Goal: Book appointment/travel/reservation

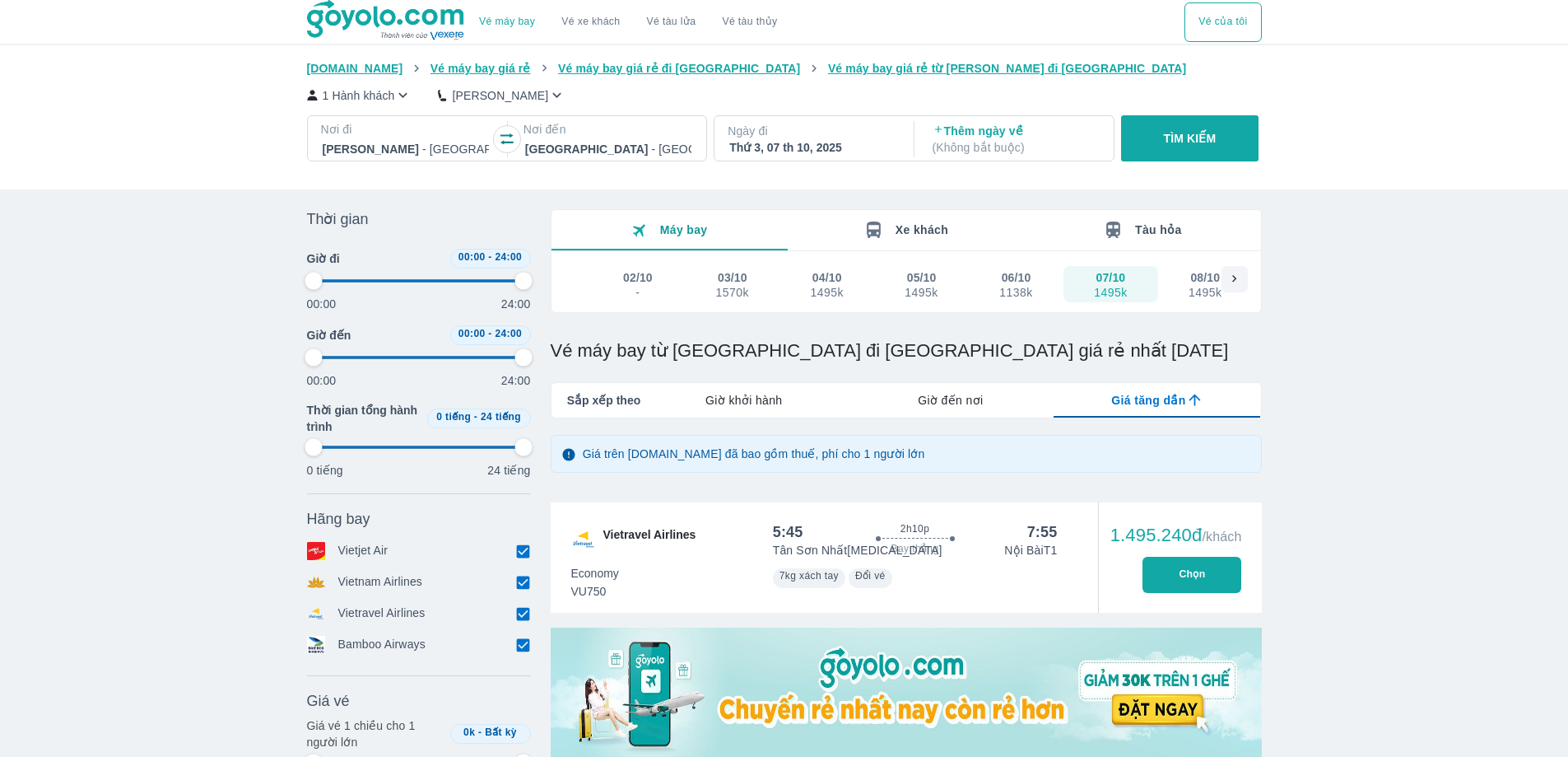
scroll to position [430, 0]
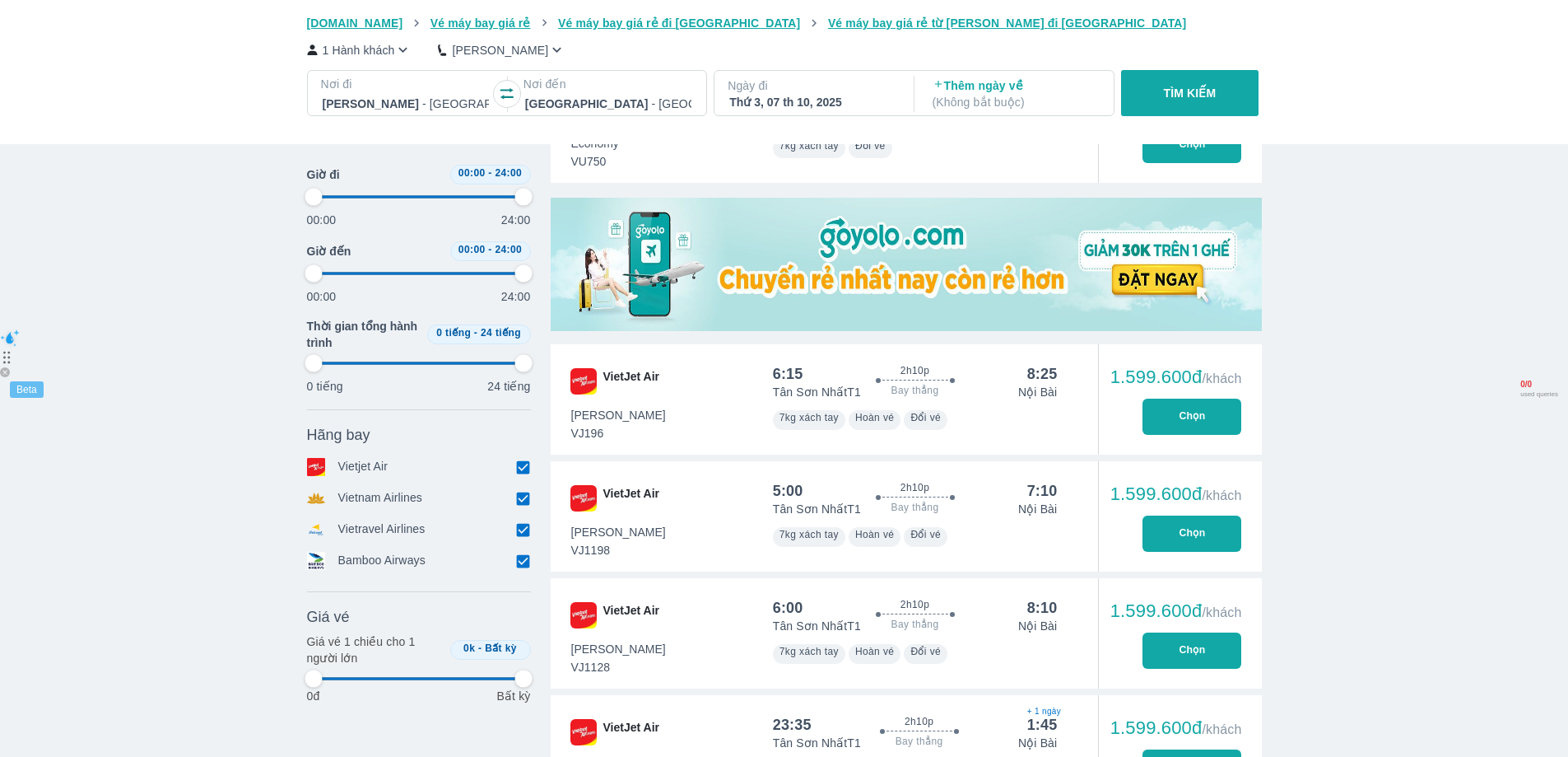
type input "97.9166666666667"
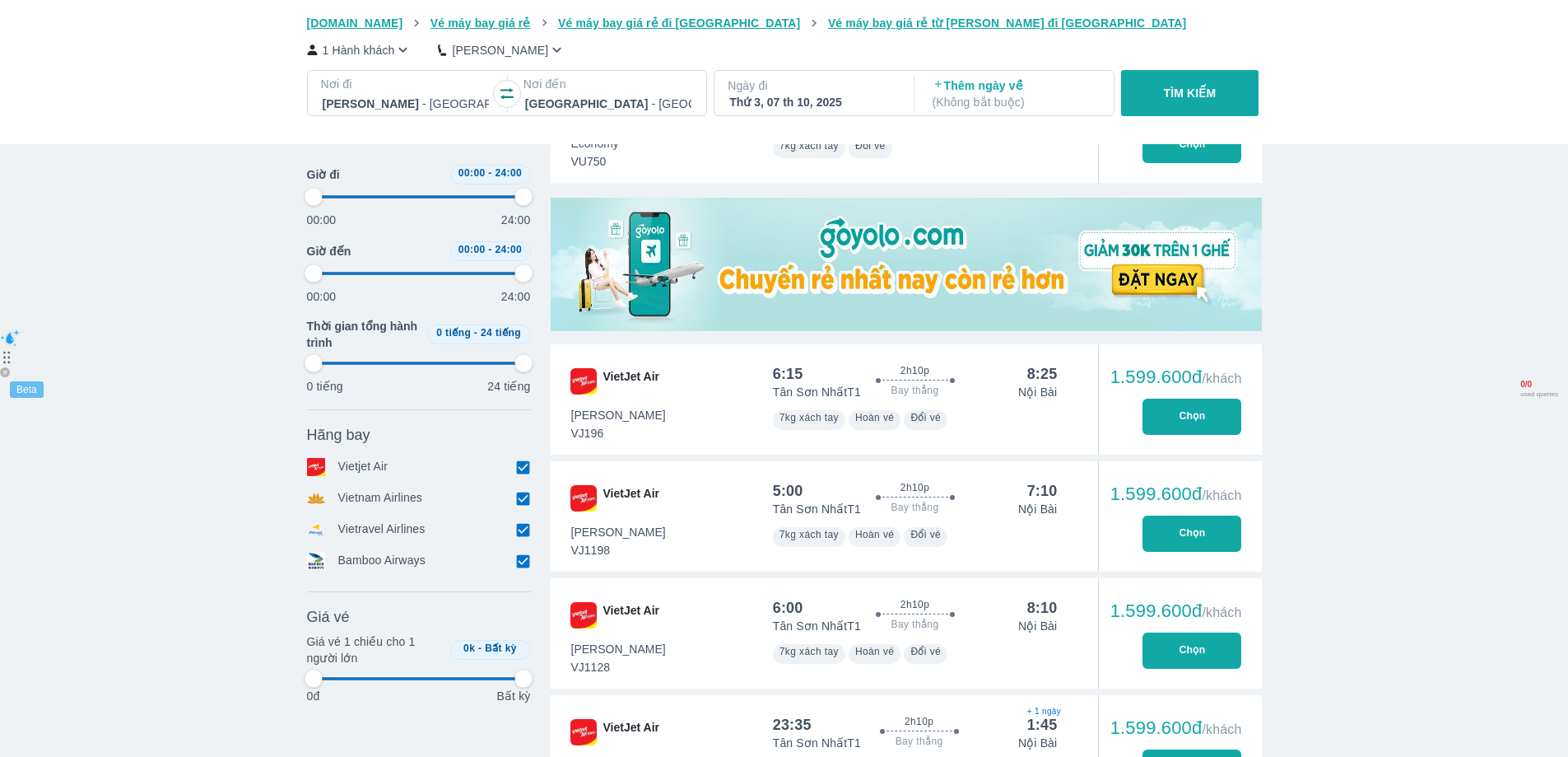
type input "97.9166666666667"
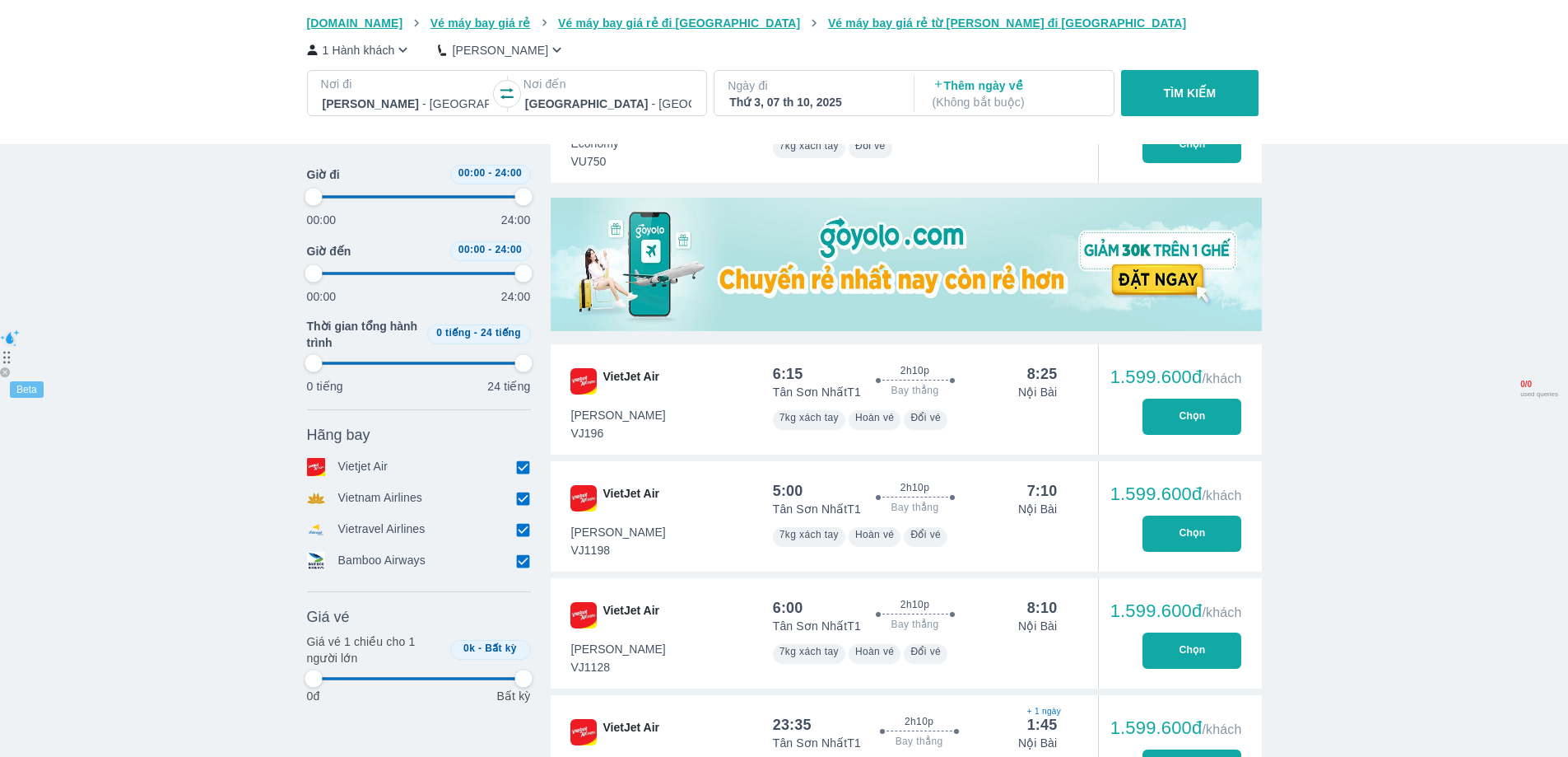
type input "97.9166666666667"
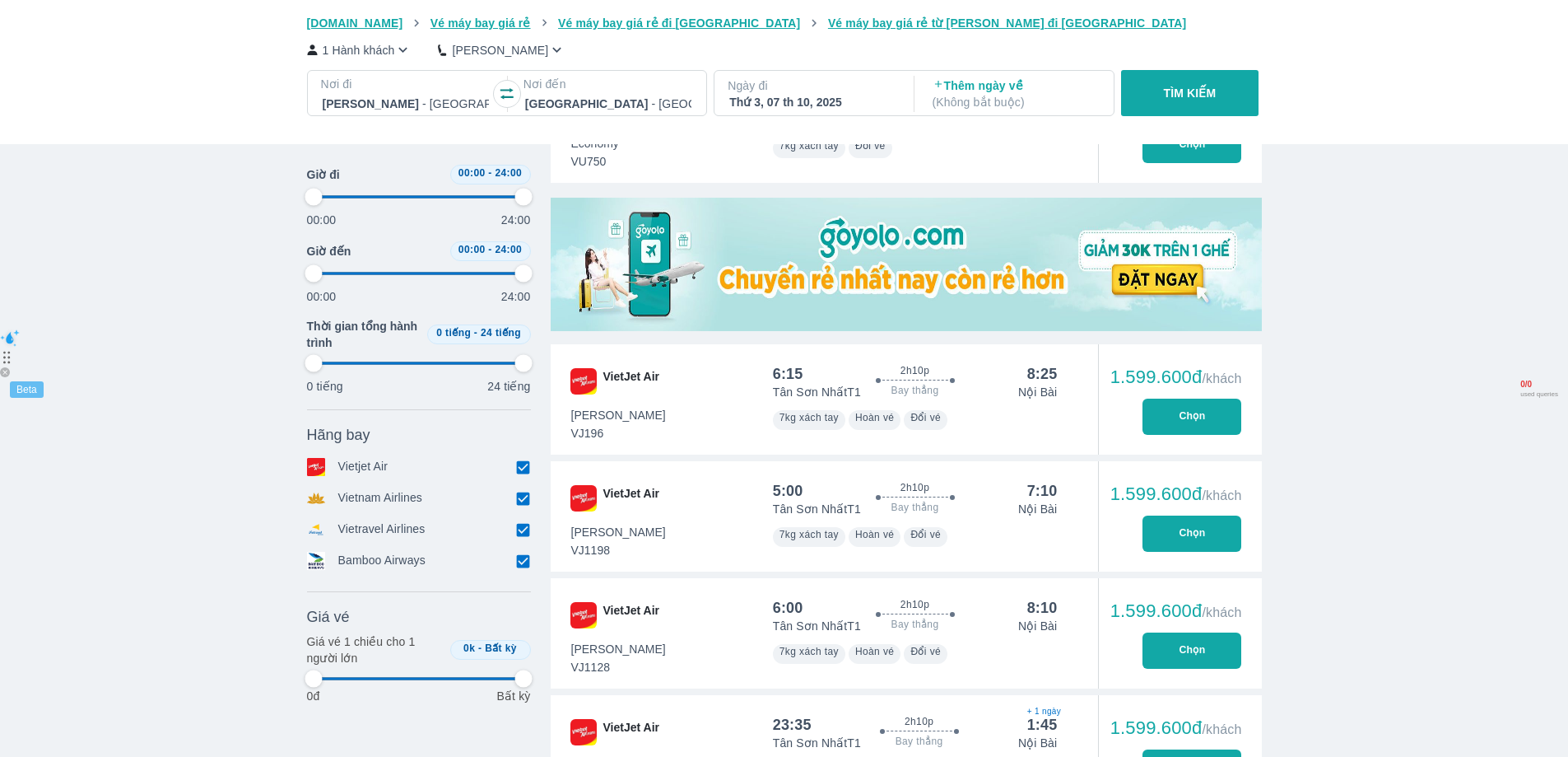
type input "97.9166666666667"
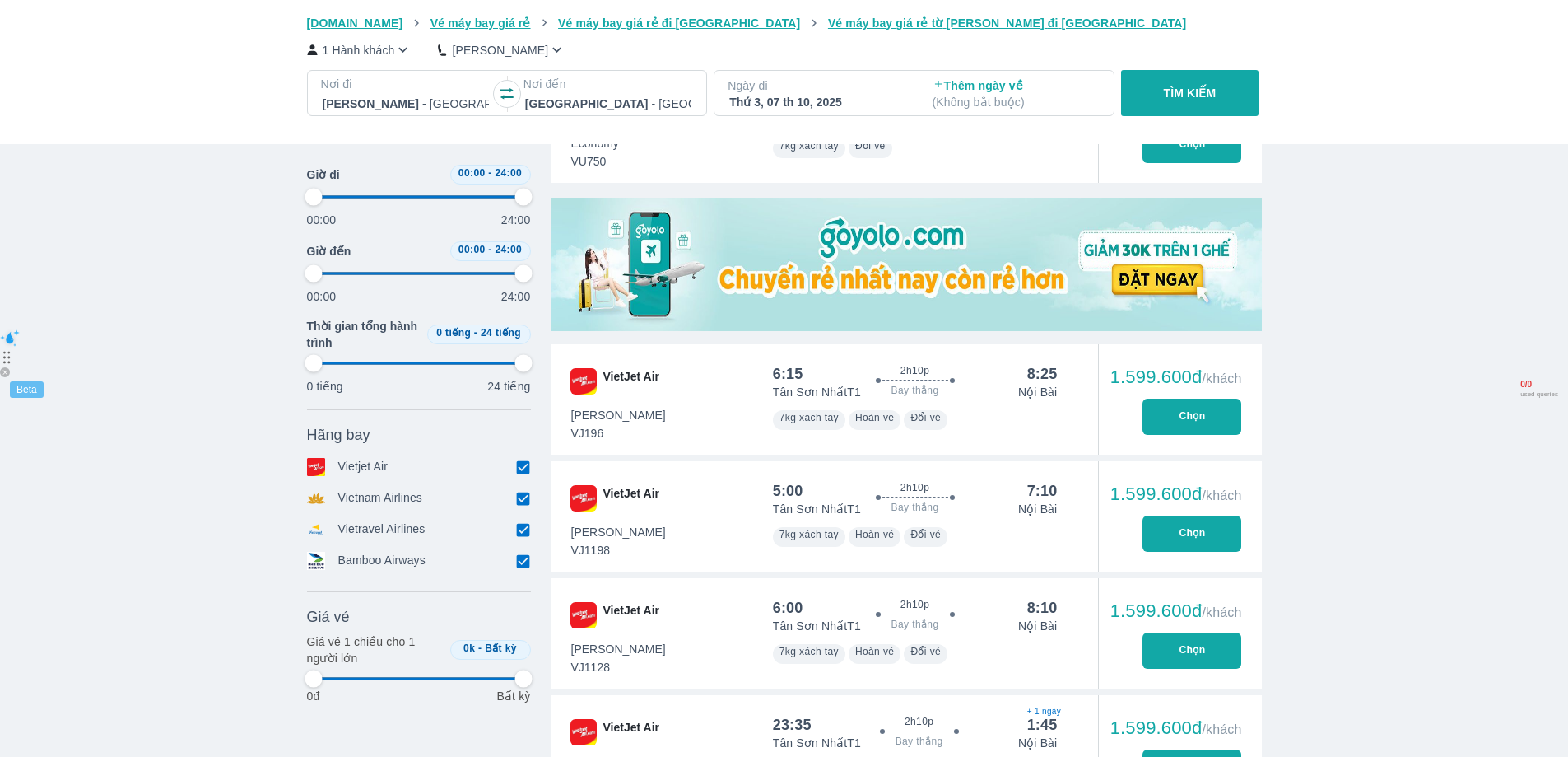
type input "97.9166666666667"
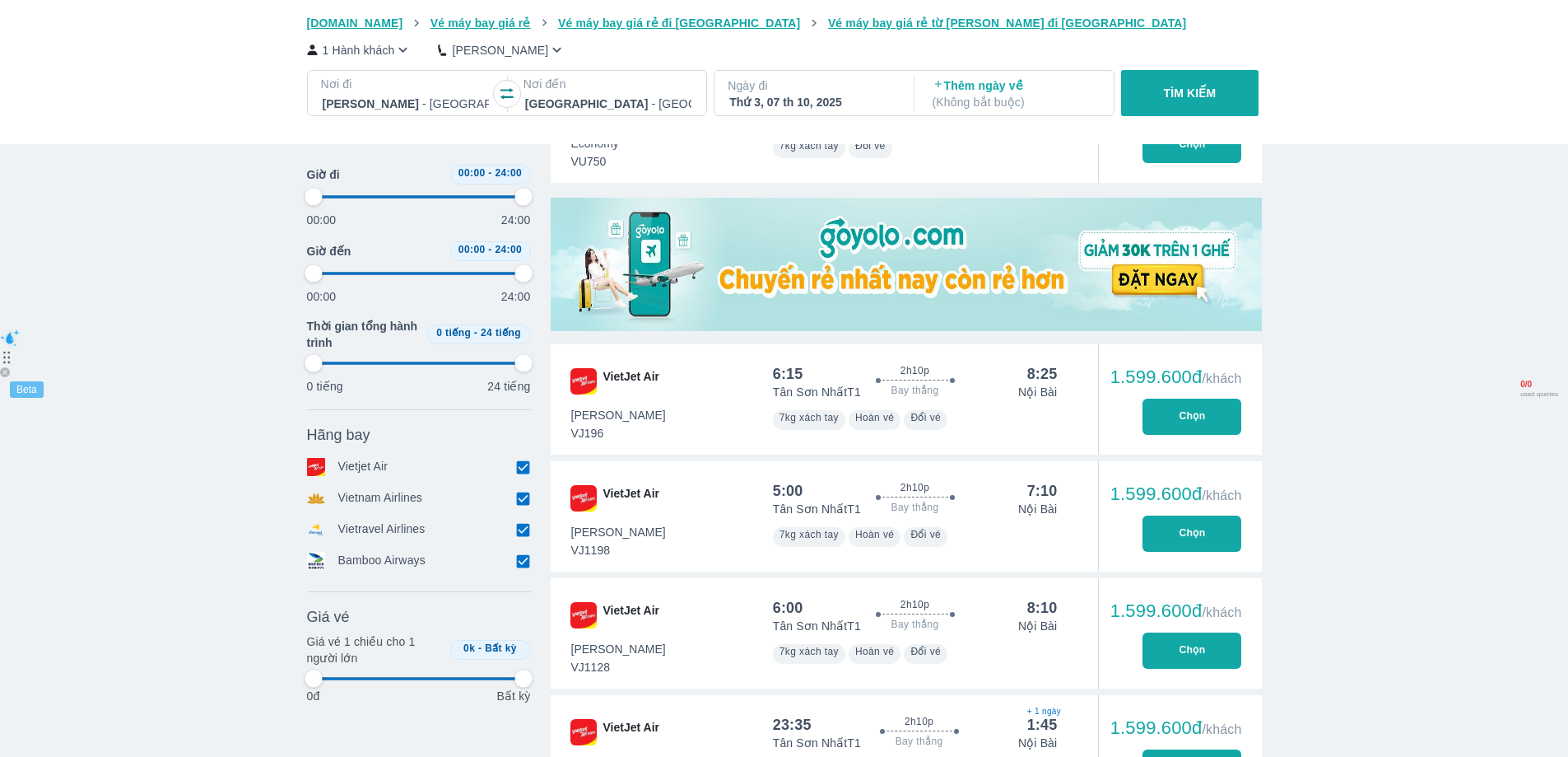
type input "97.9166666666667"
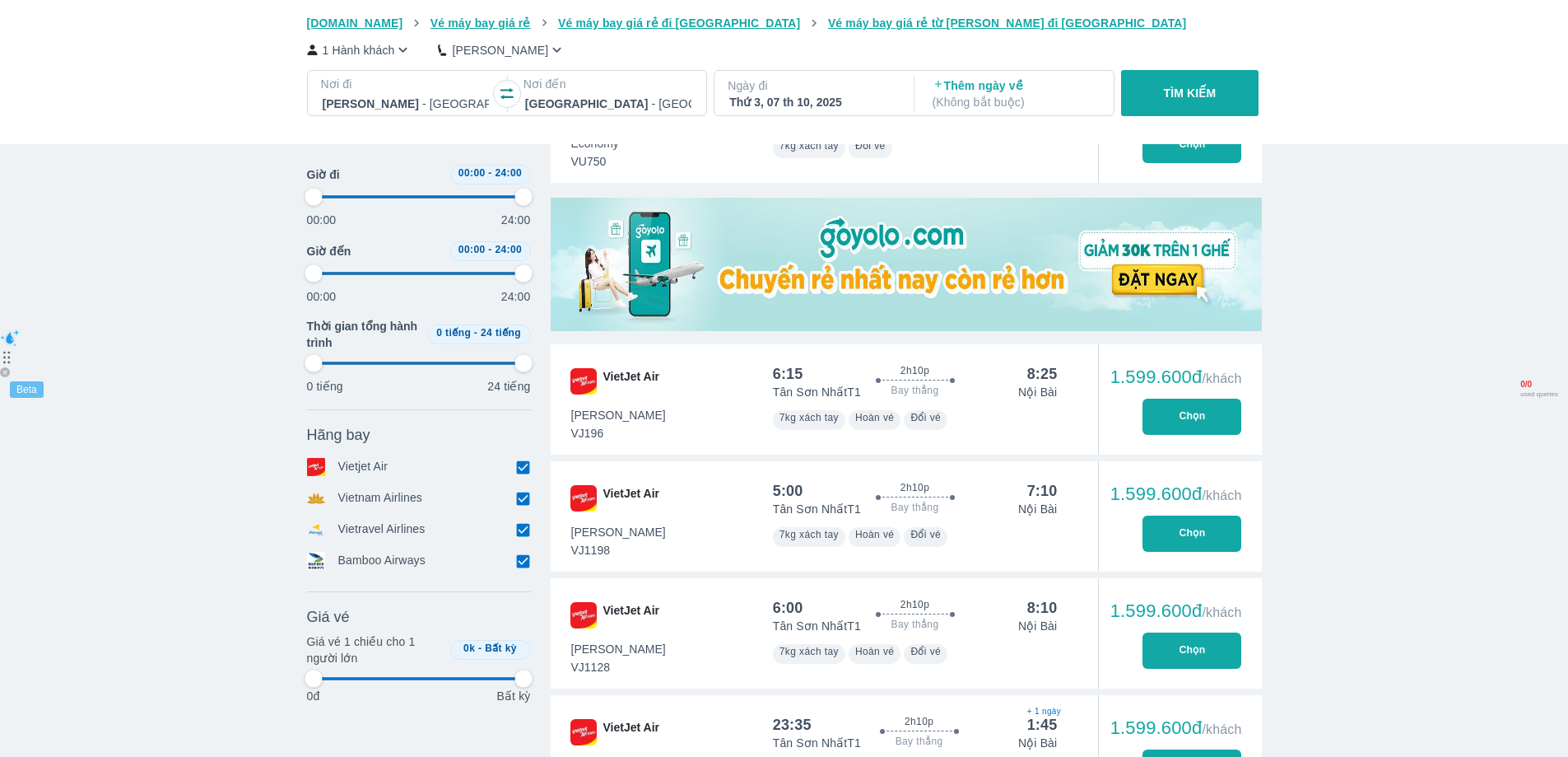
type input "97.9166666666667"
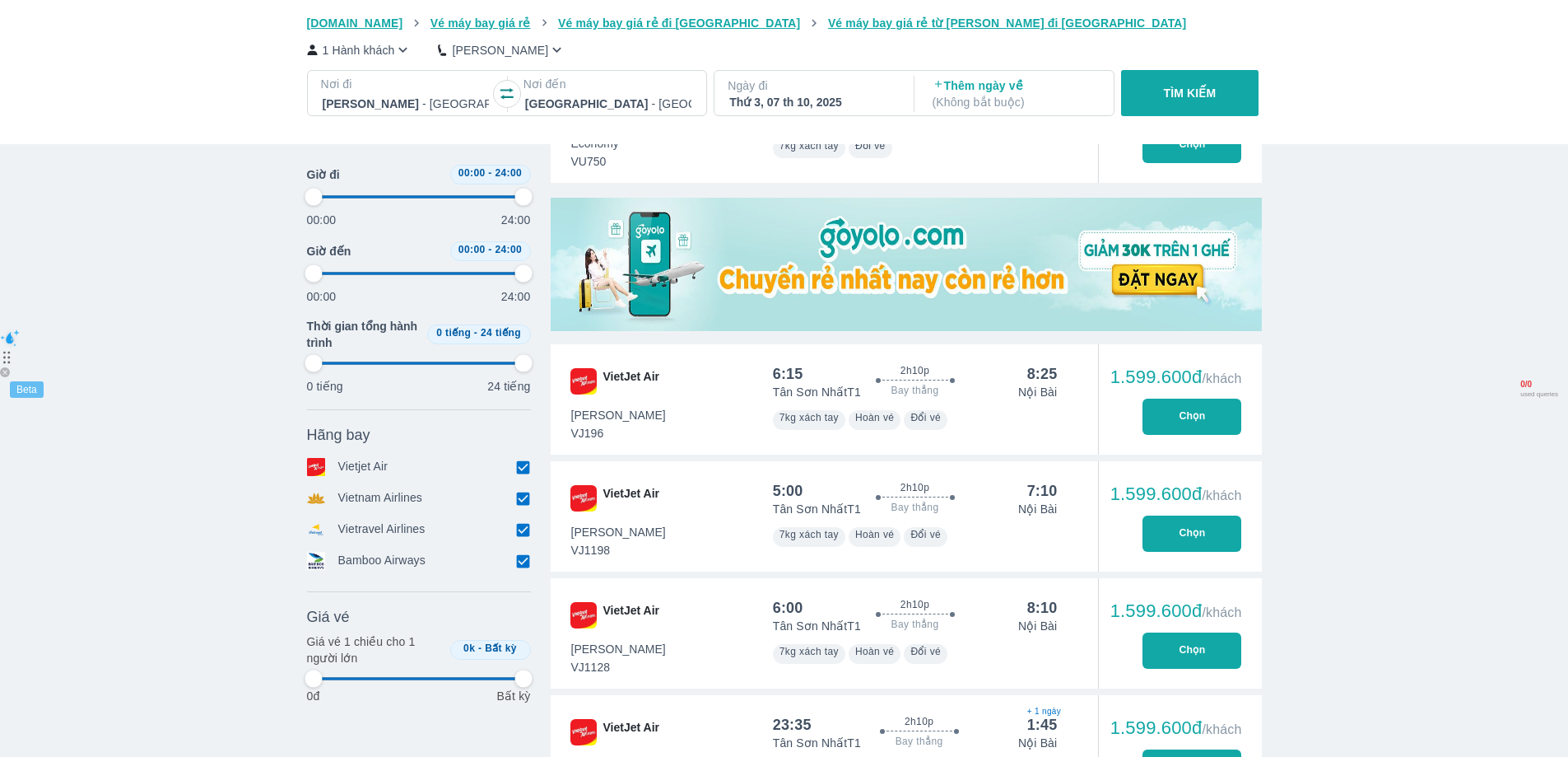
type input "97.9166666666667"
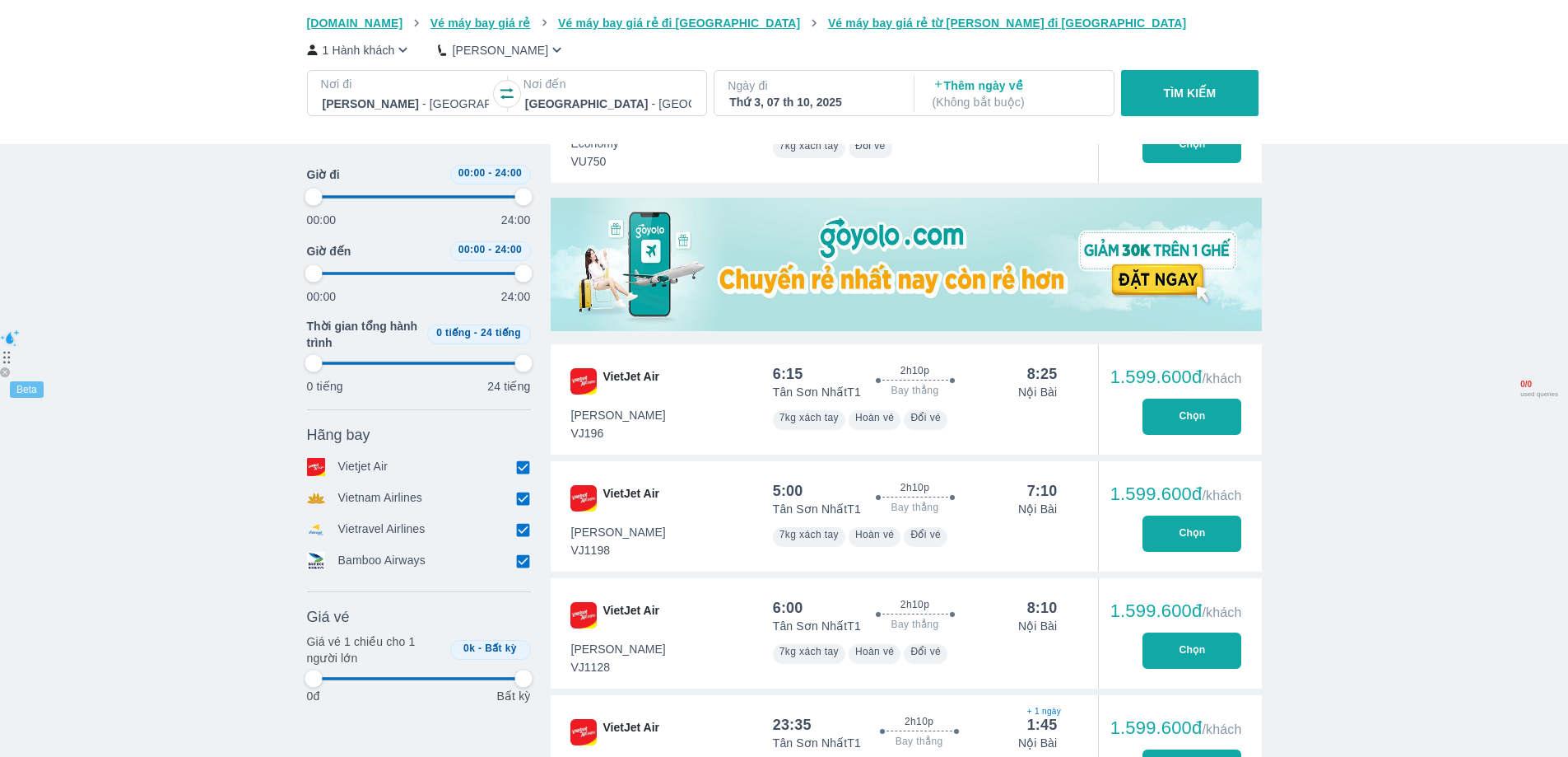
type input "97.9166666666667"
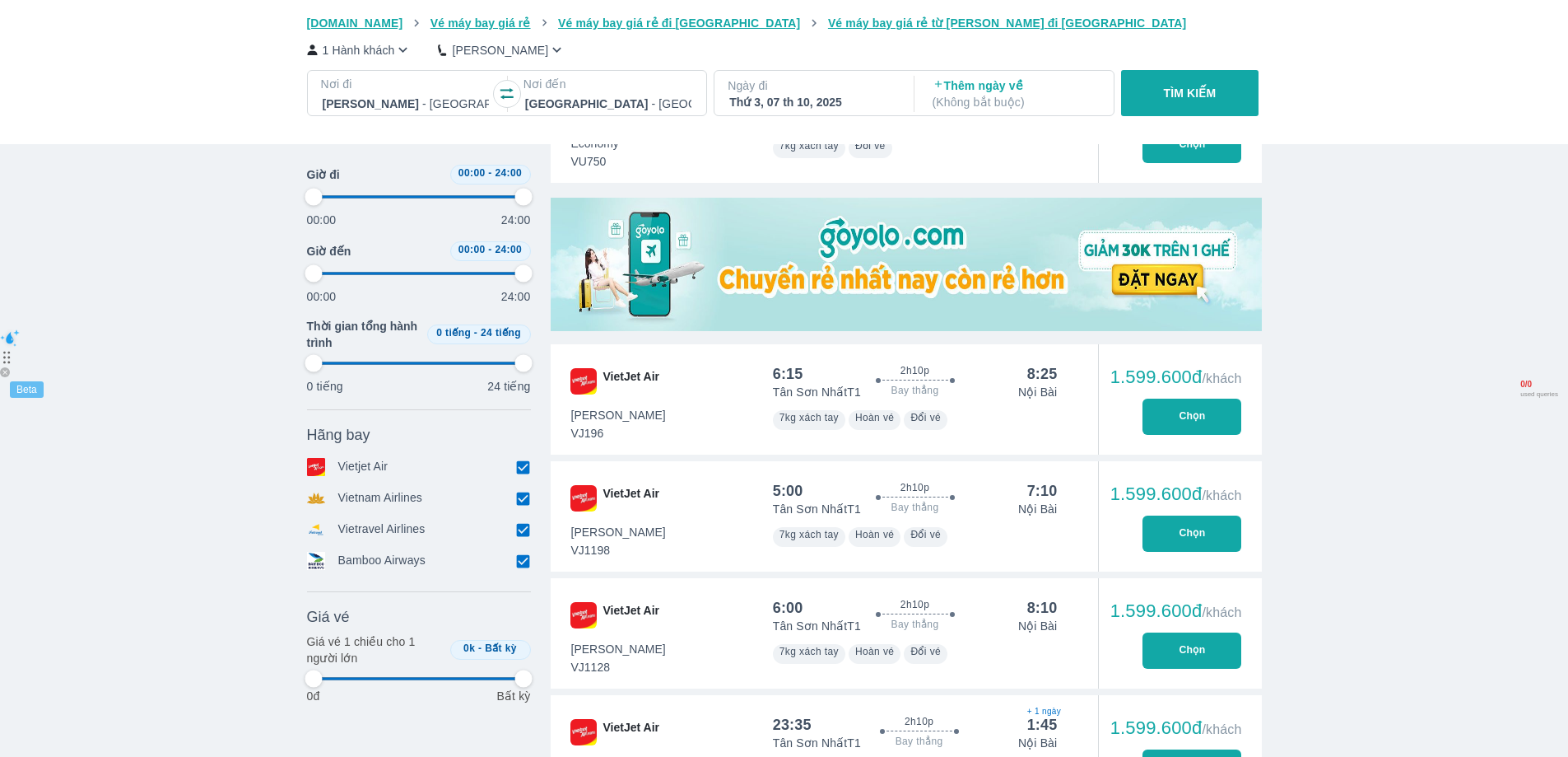
type input "97.9166666666667"
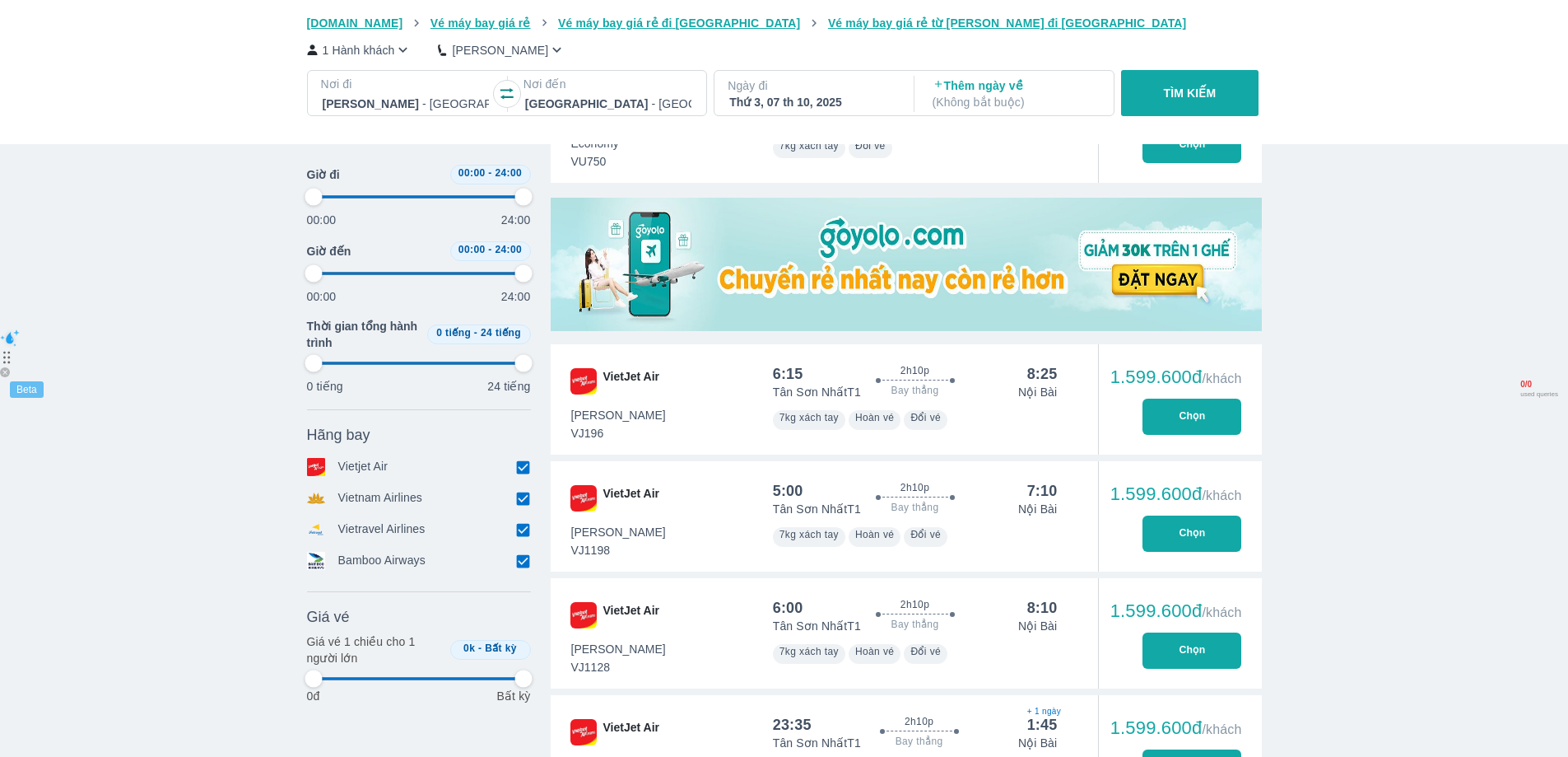
type input "97.9166666666667"
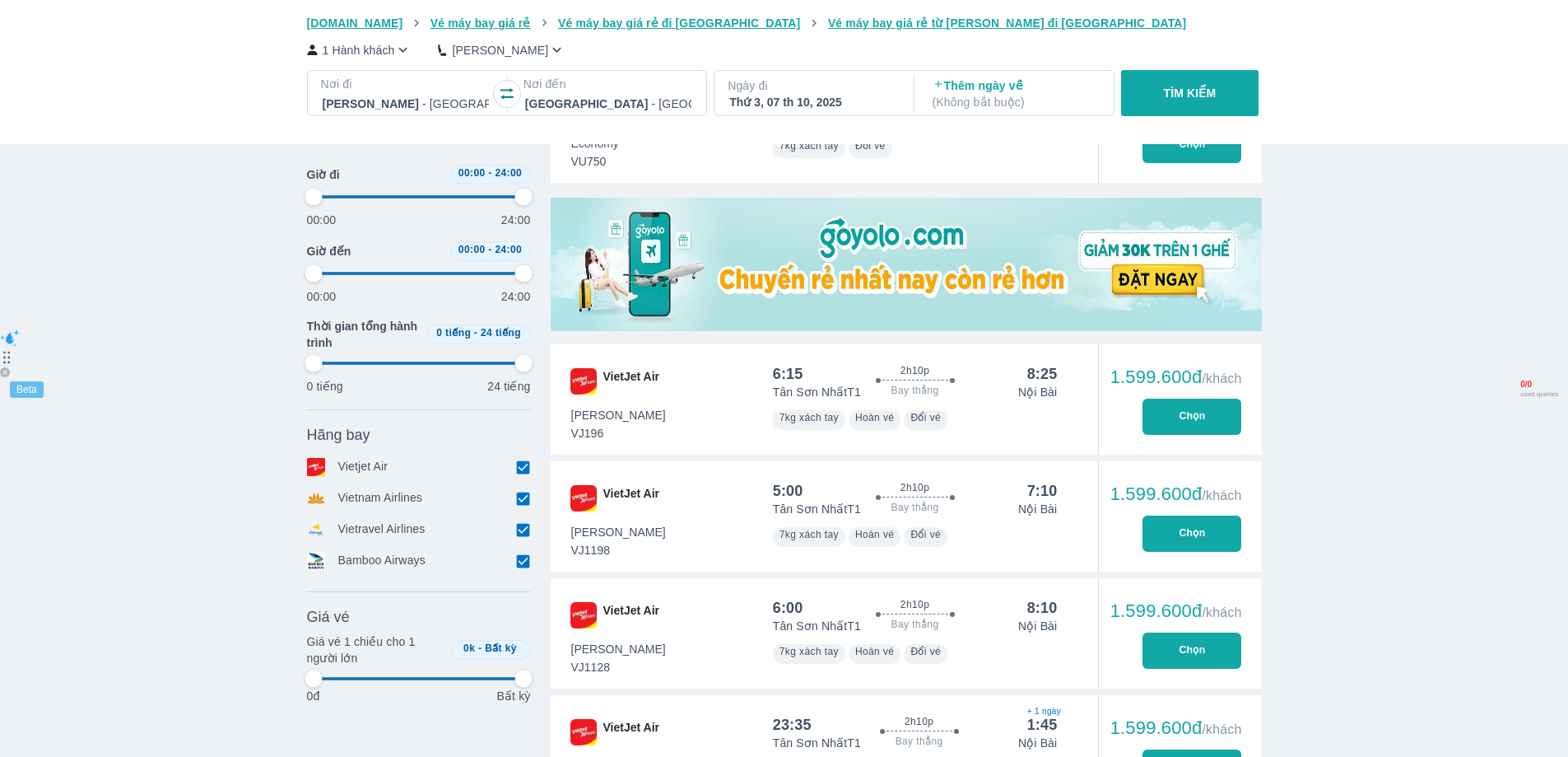
type input "97.9166666666667"
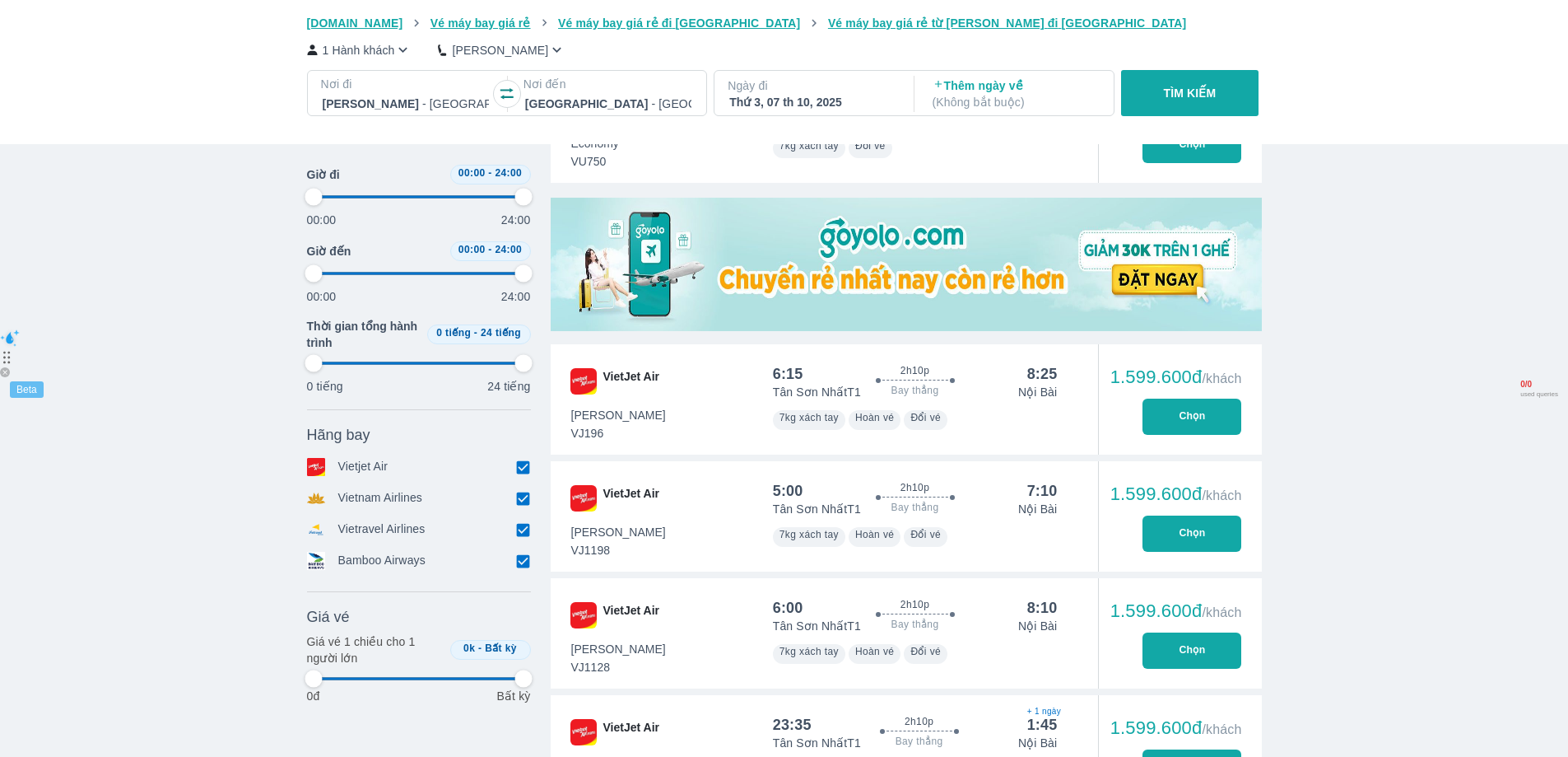
type input "97.9166666666667"
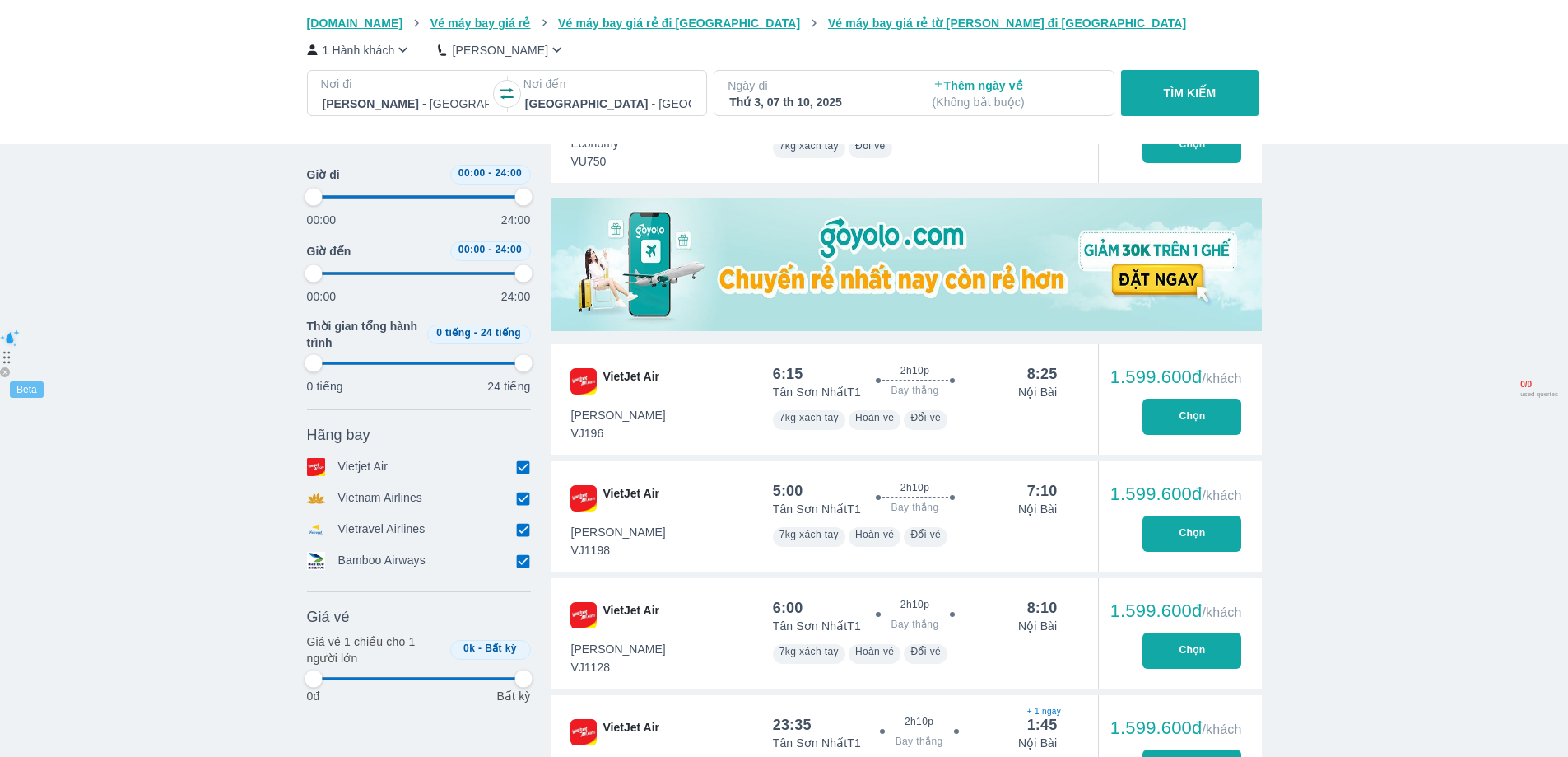
type input "97.9166666666667"
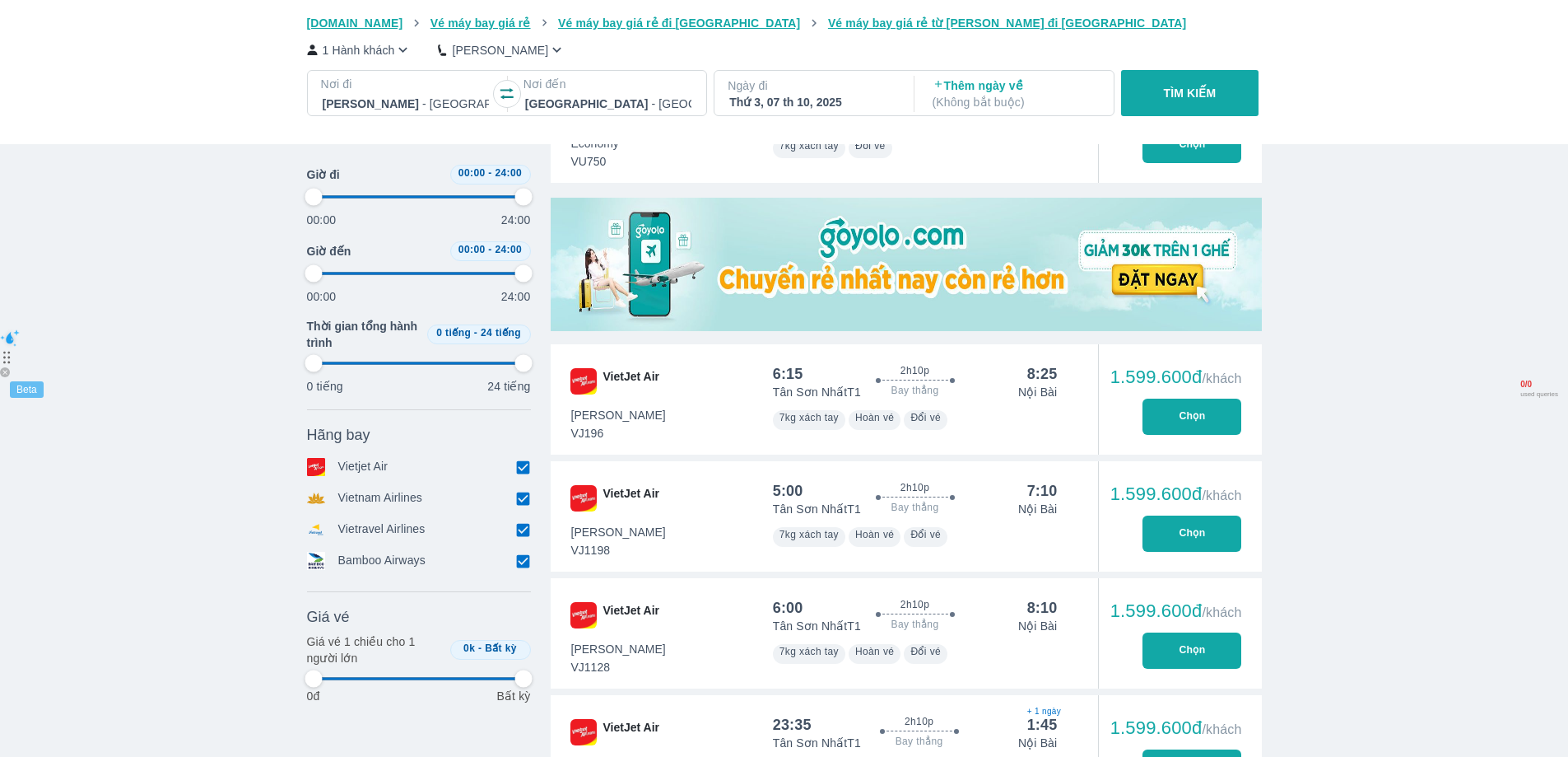
type input "97.9166666666667"
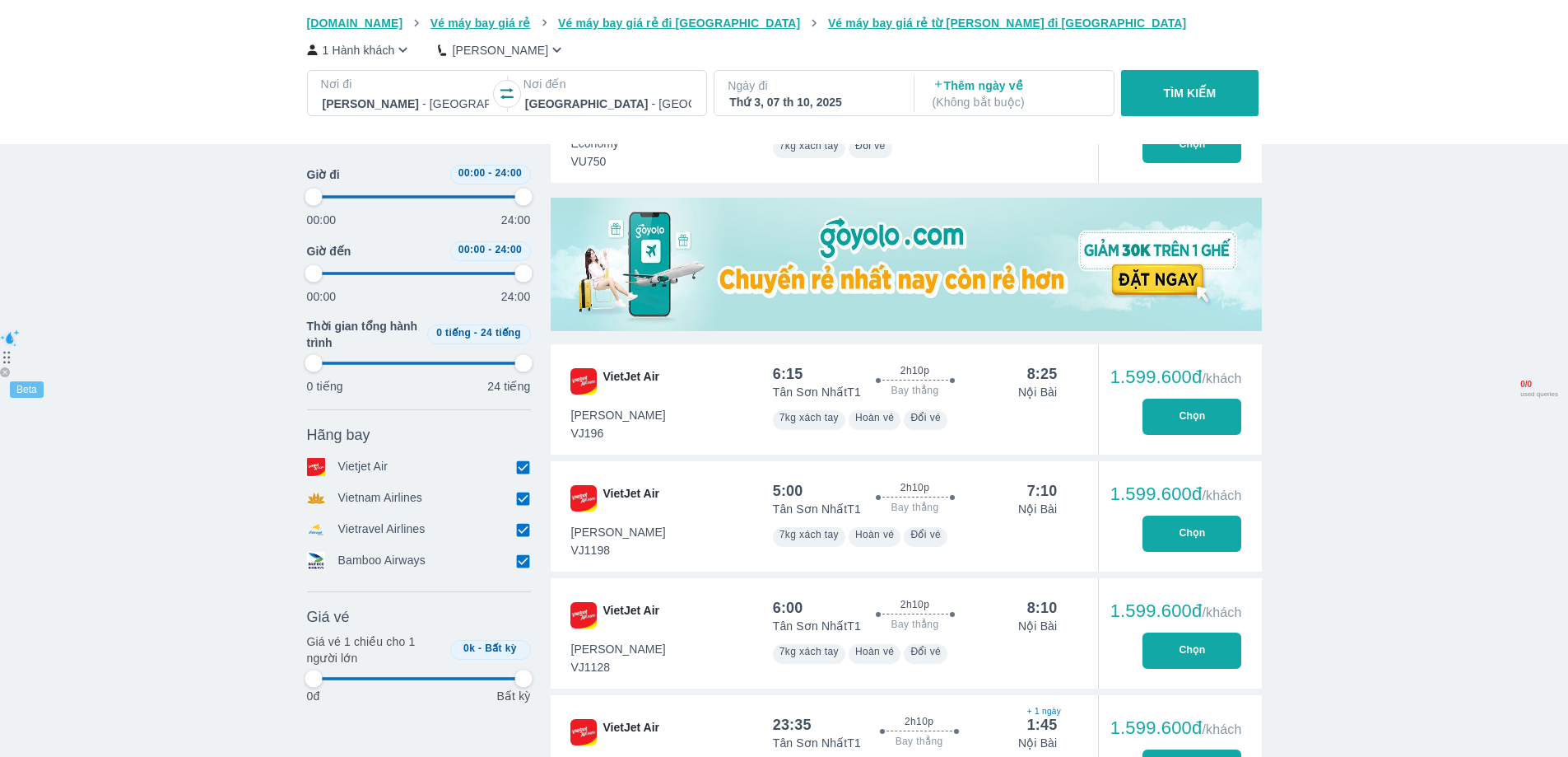
type input "97.9166666666667"
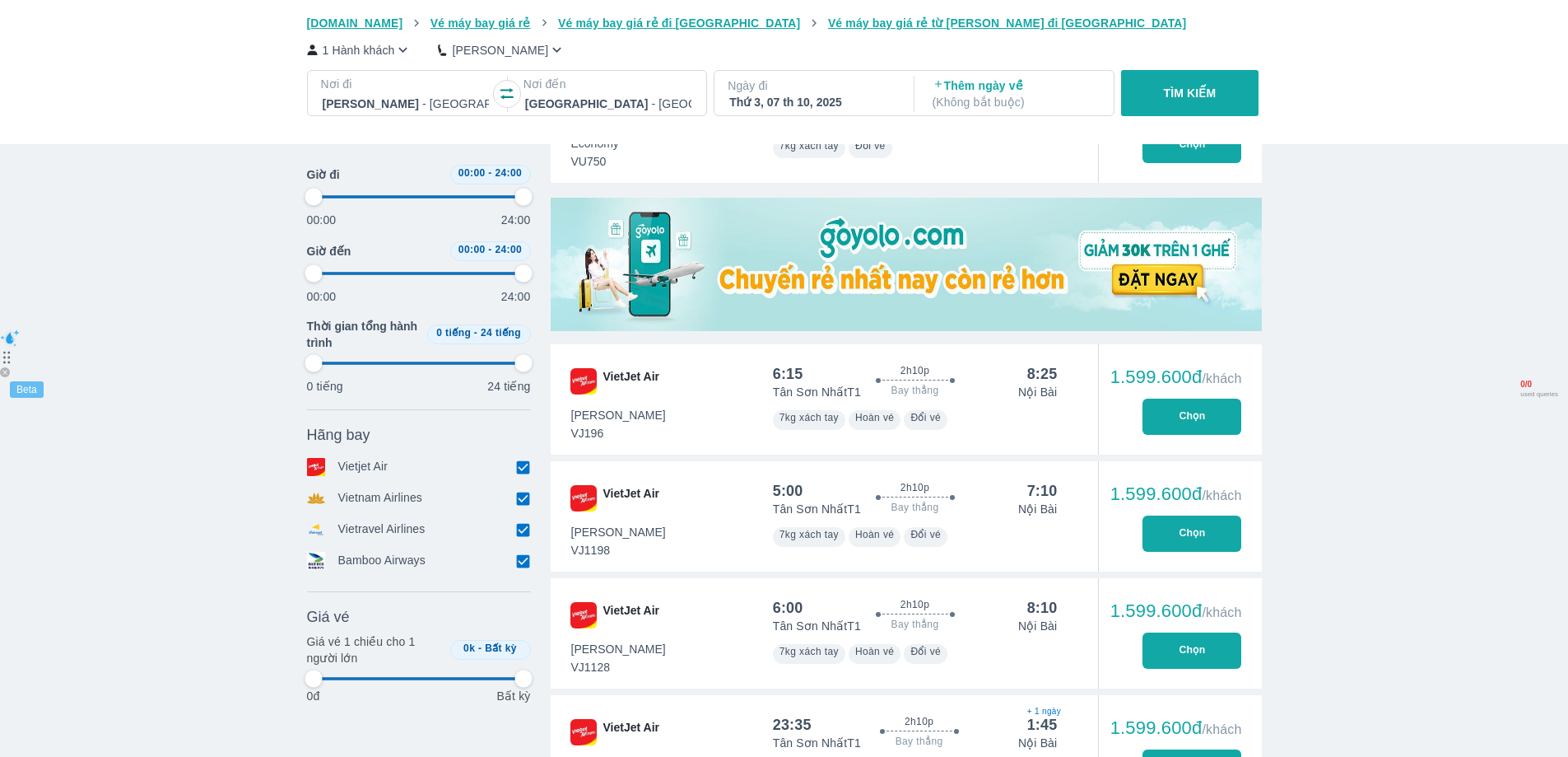
type input "97.9166666666667"
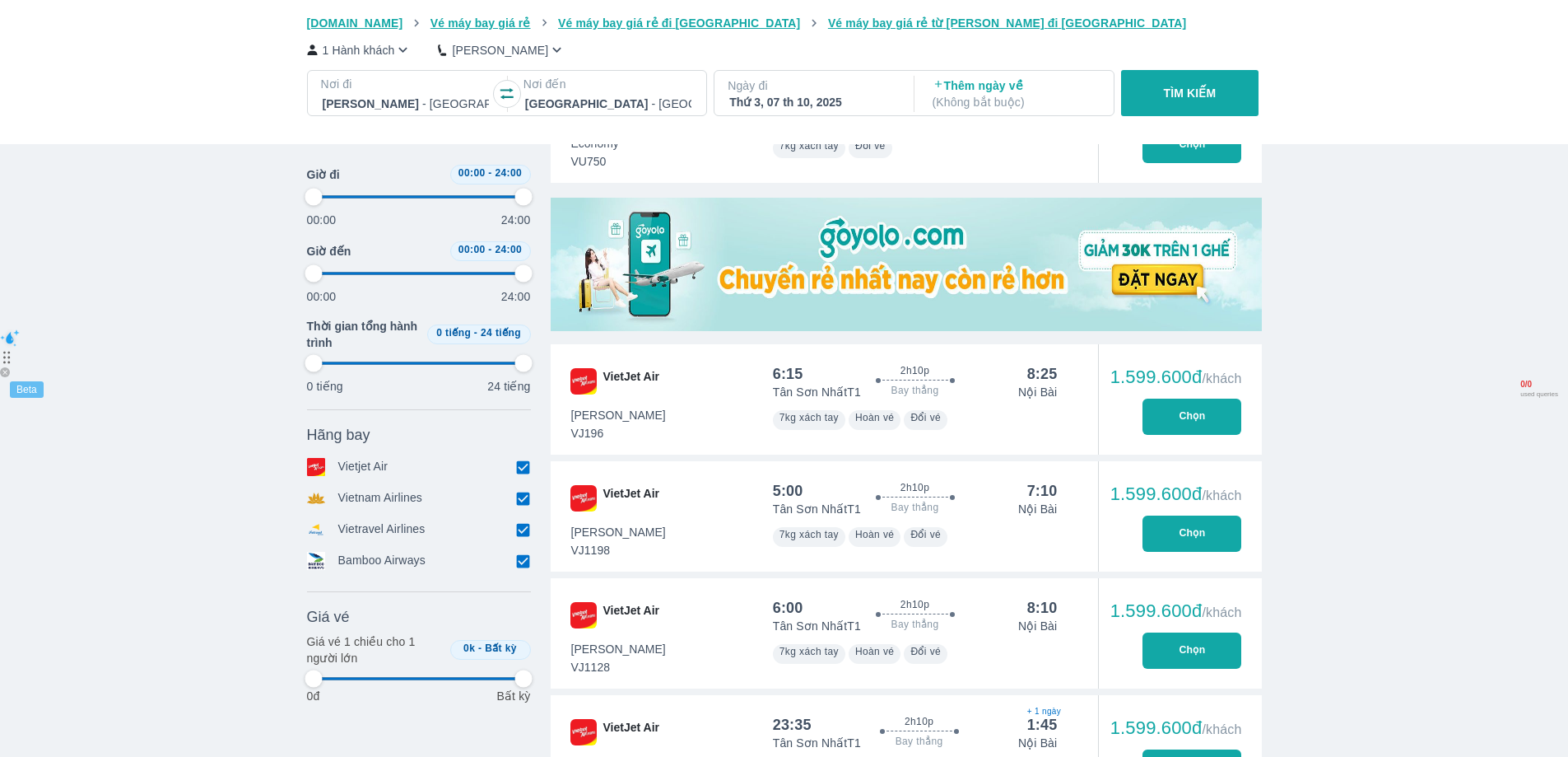
type input "97.9166666666667"
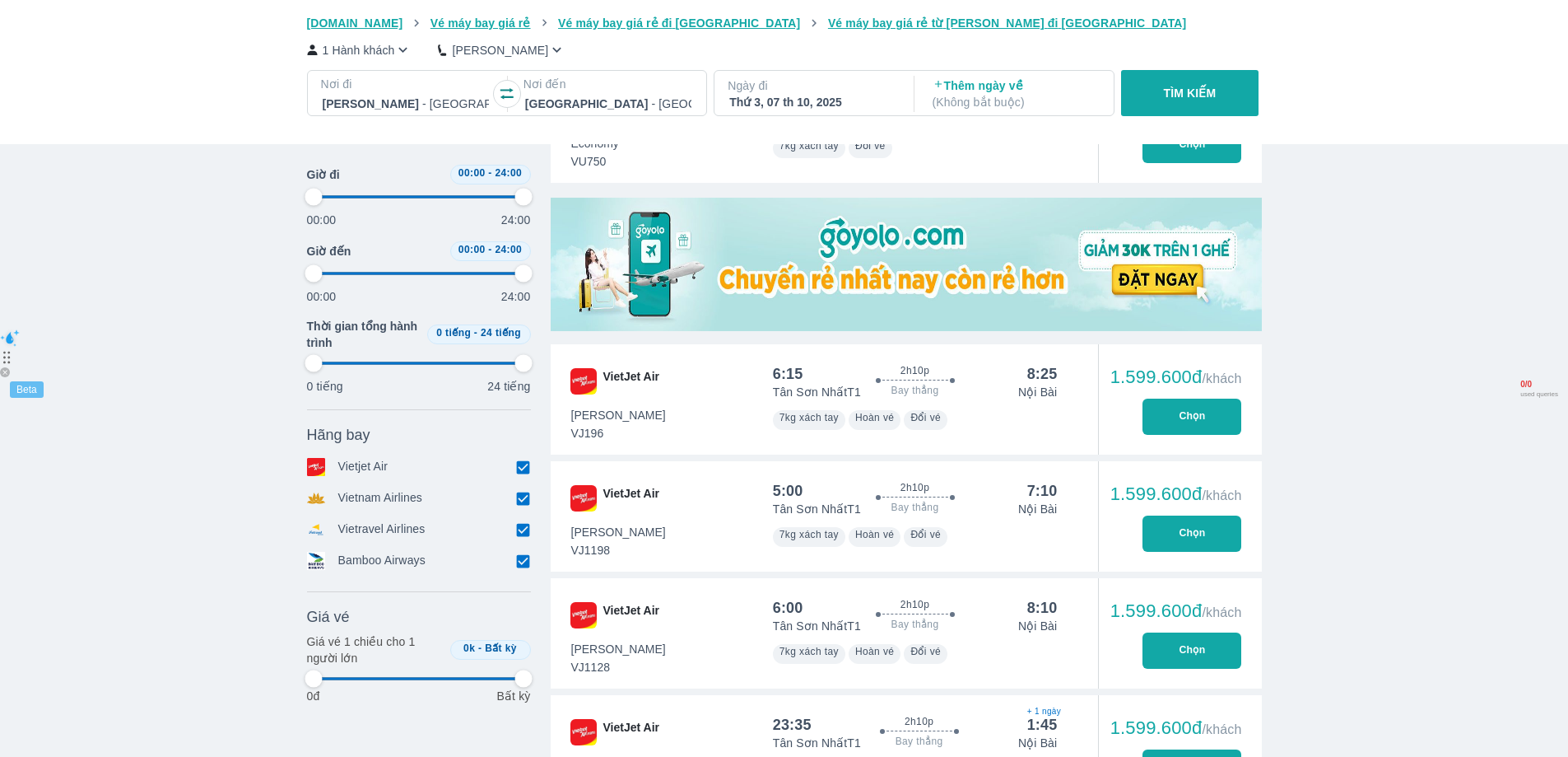
type input "97.9166666666667"
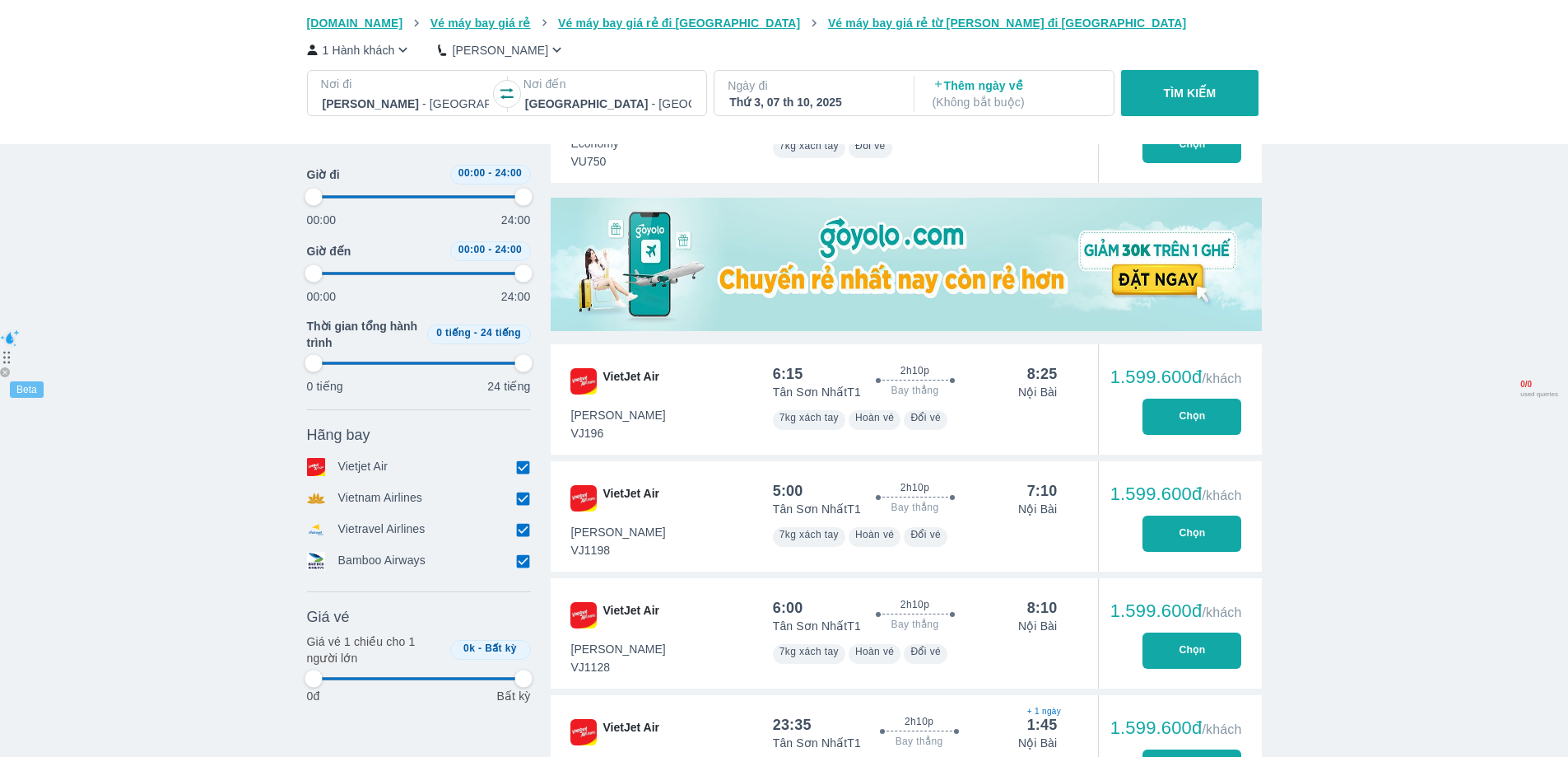
type input "97.9166666666667"
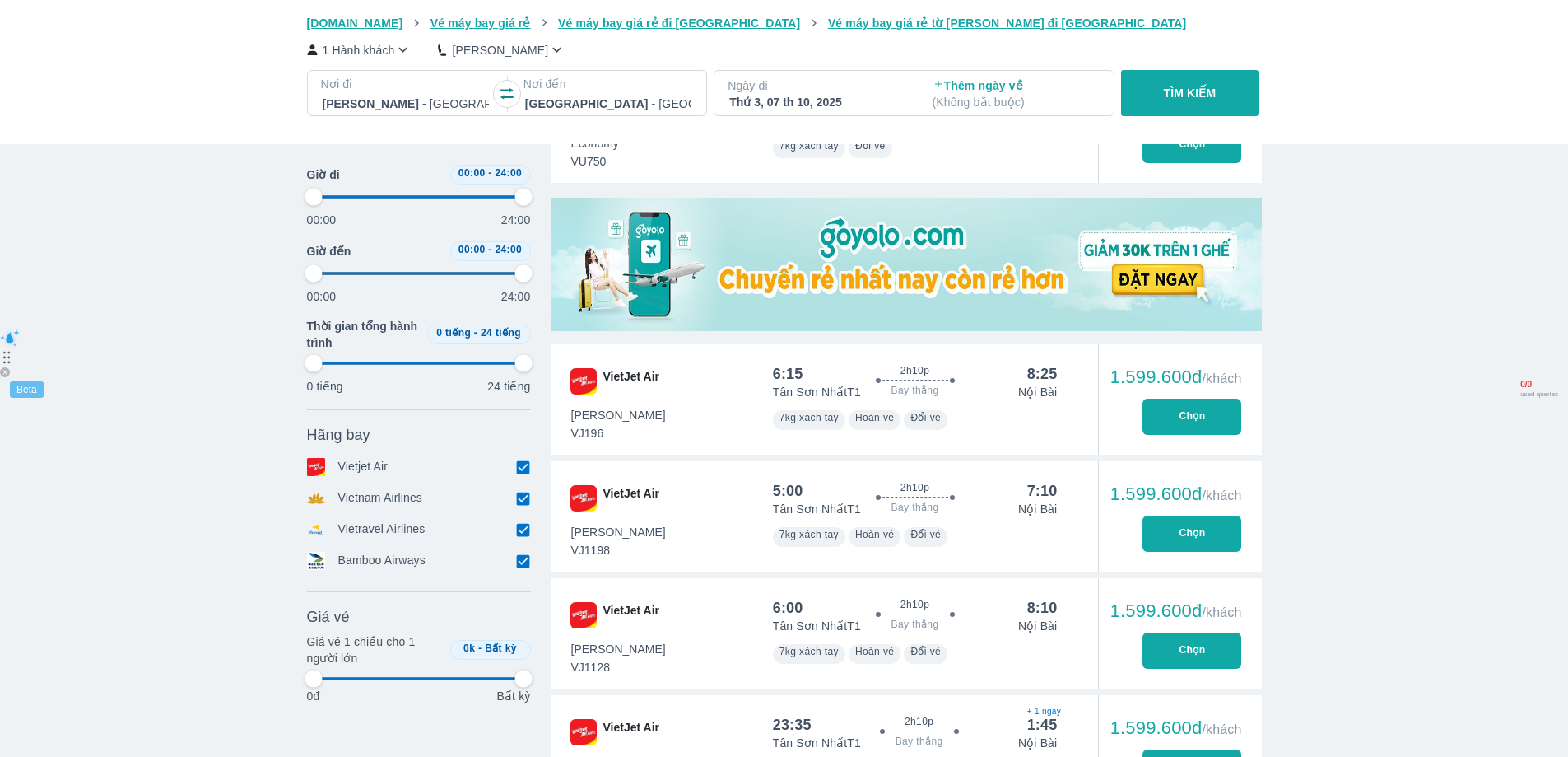
type input "97.9166666666667"
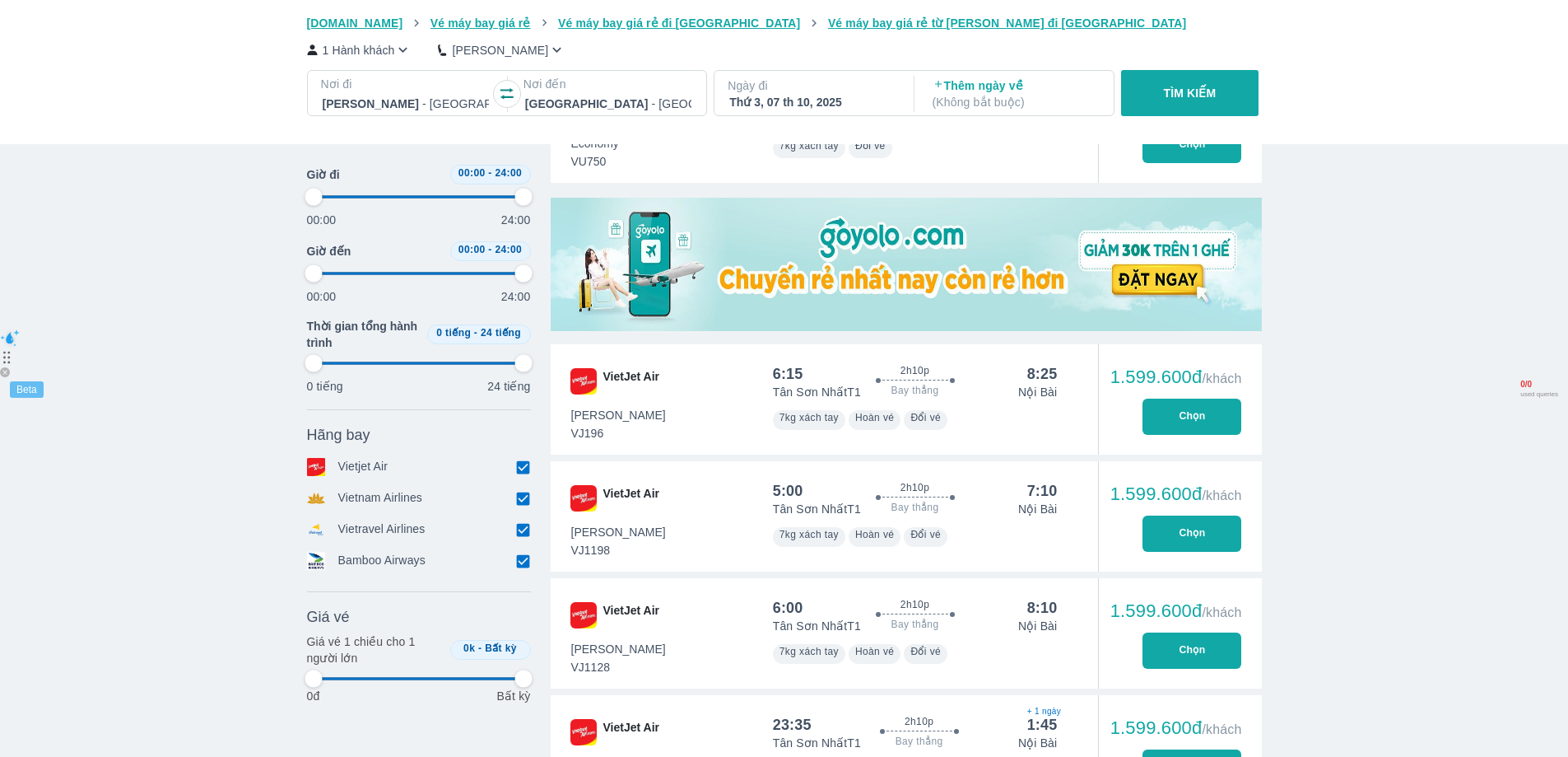
type input "97.9166666666667"
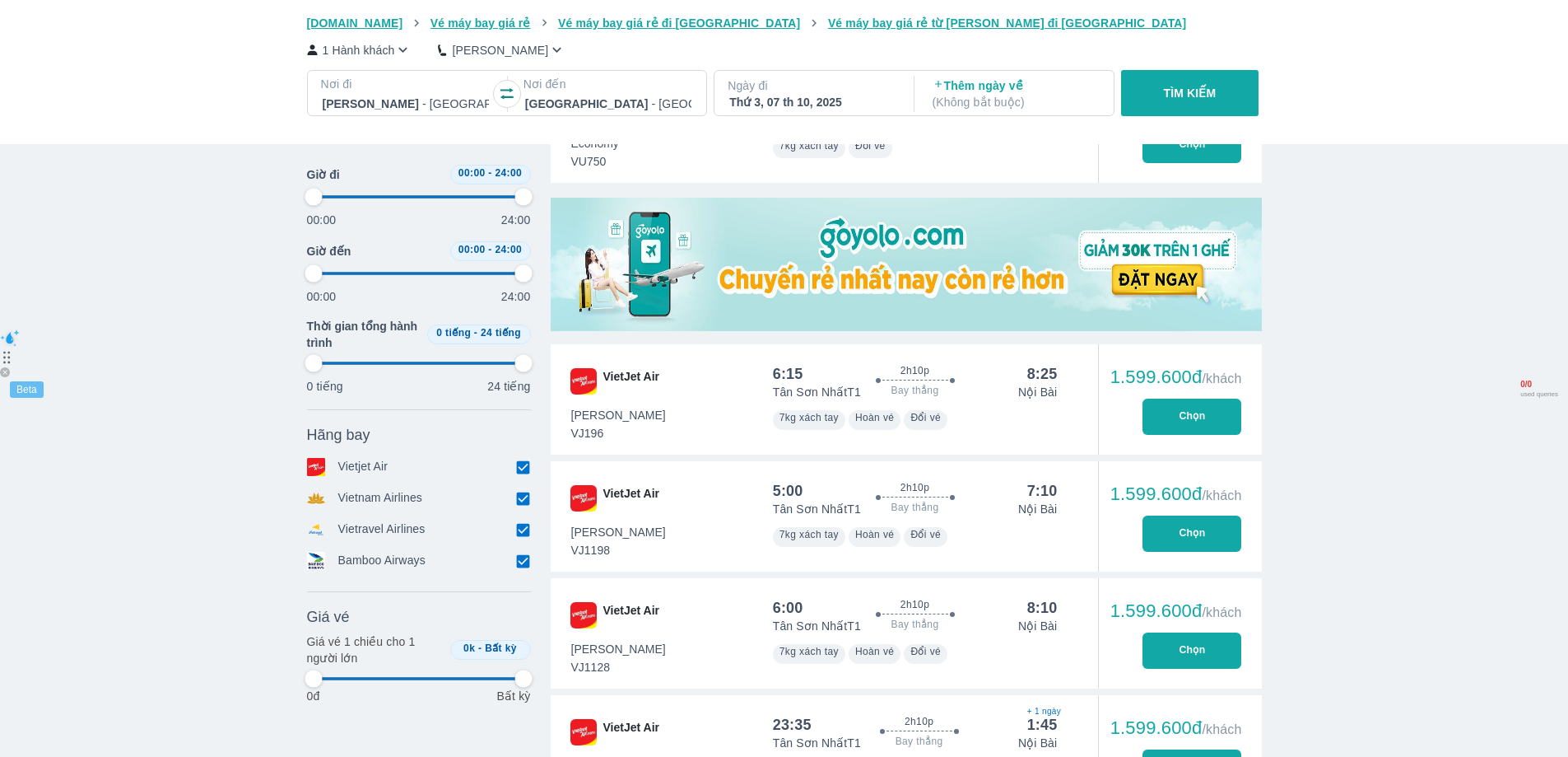
type input "97.9166666666667"
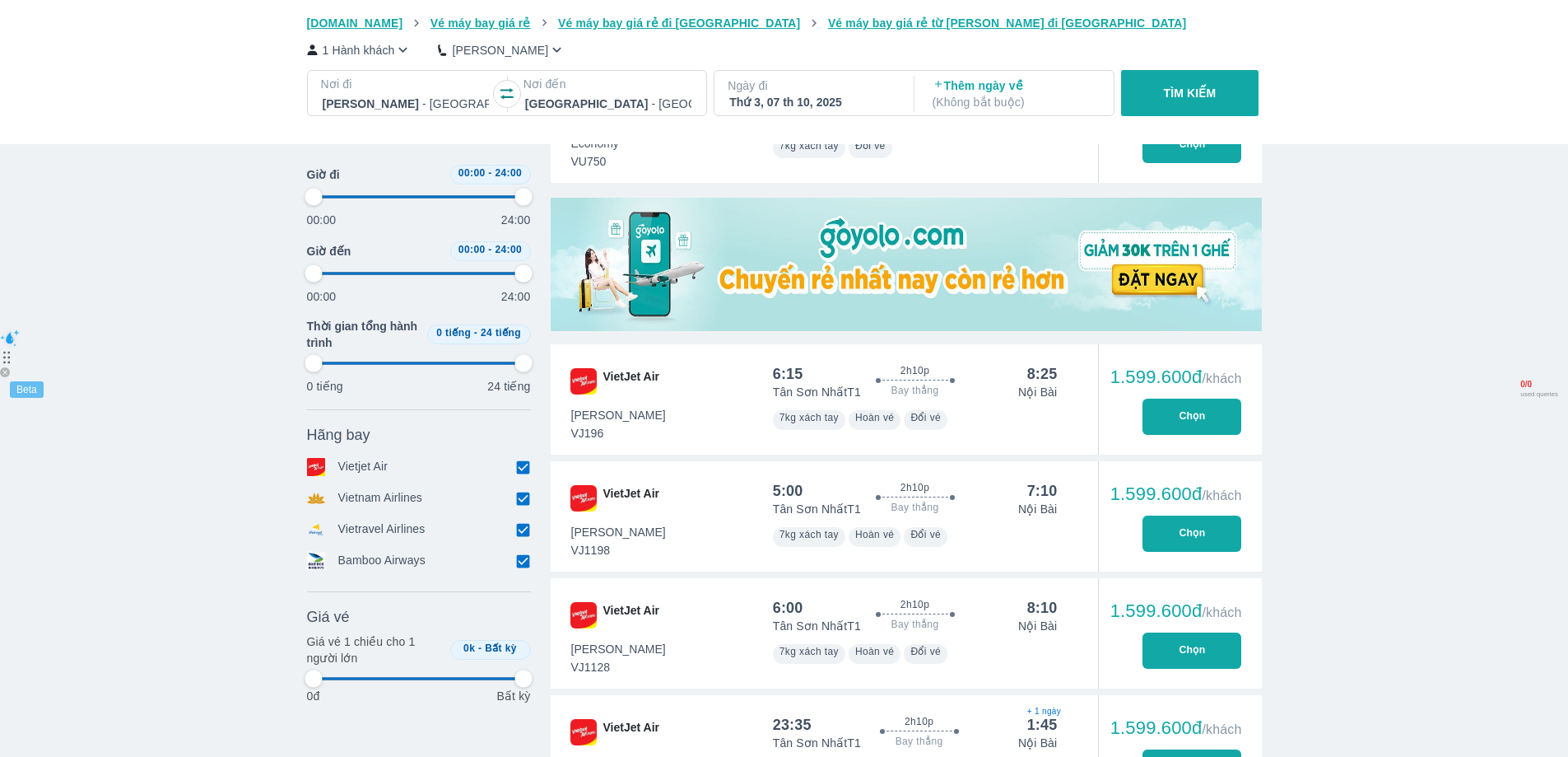
type input "97.9166666666667"
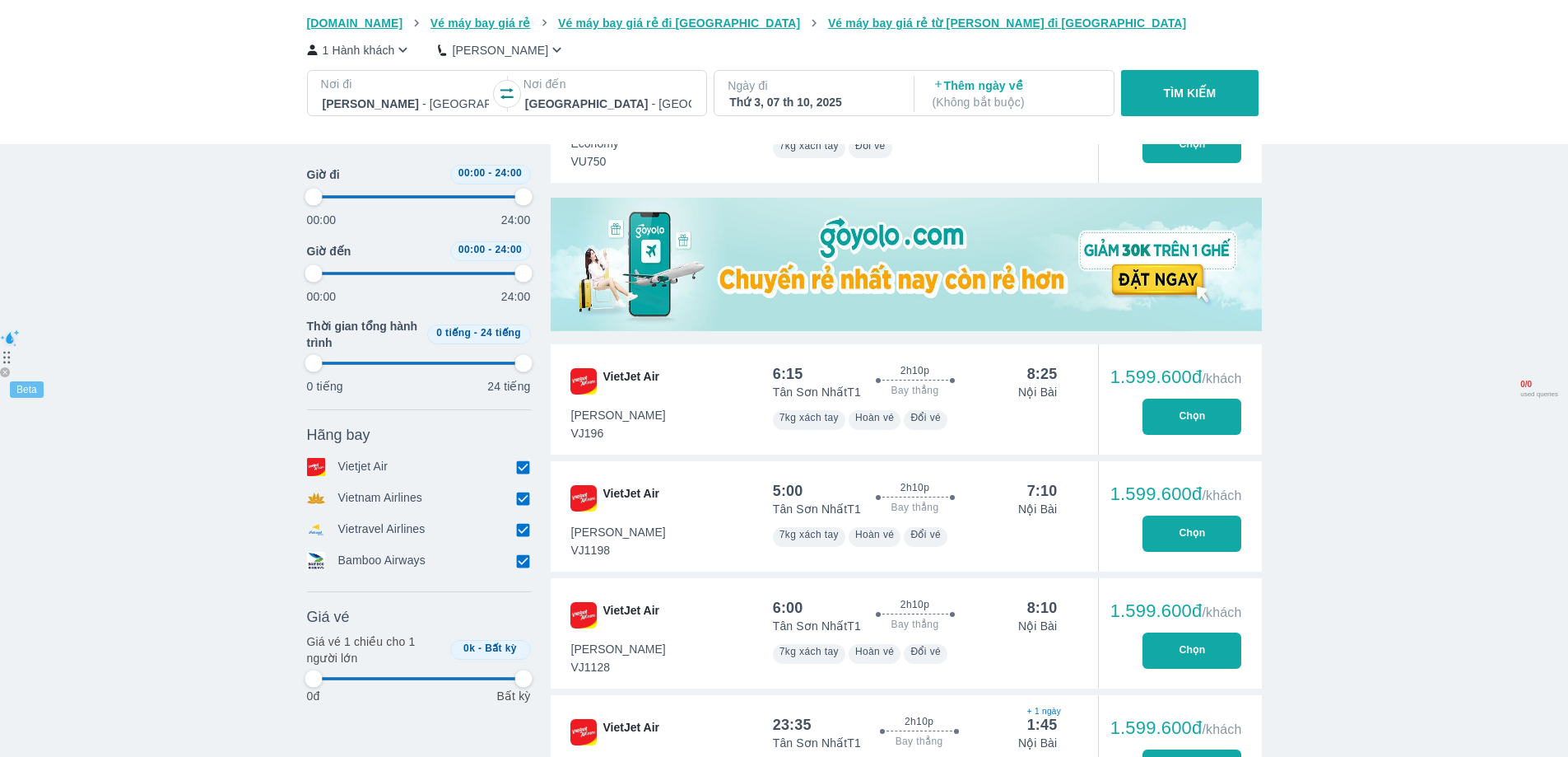
type input "97.9166666666667"
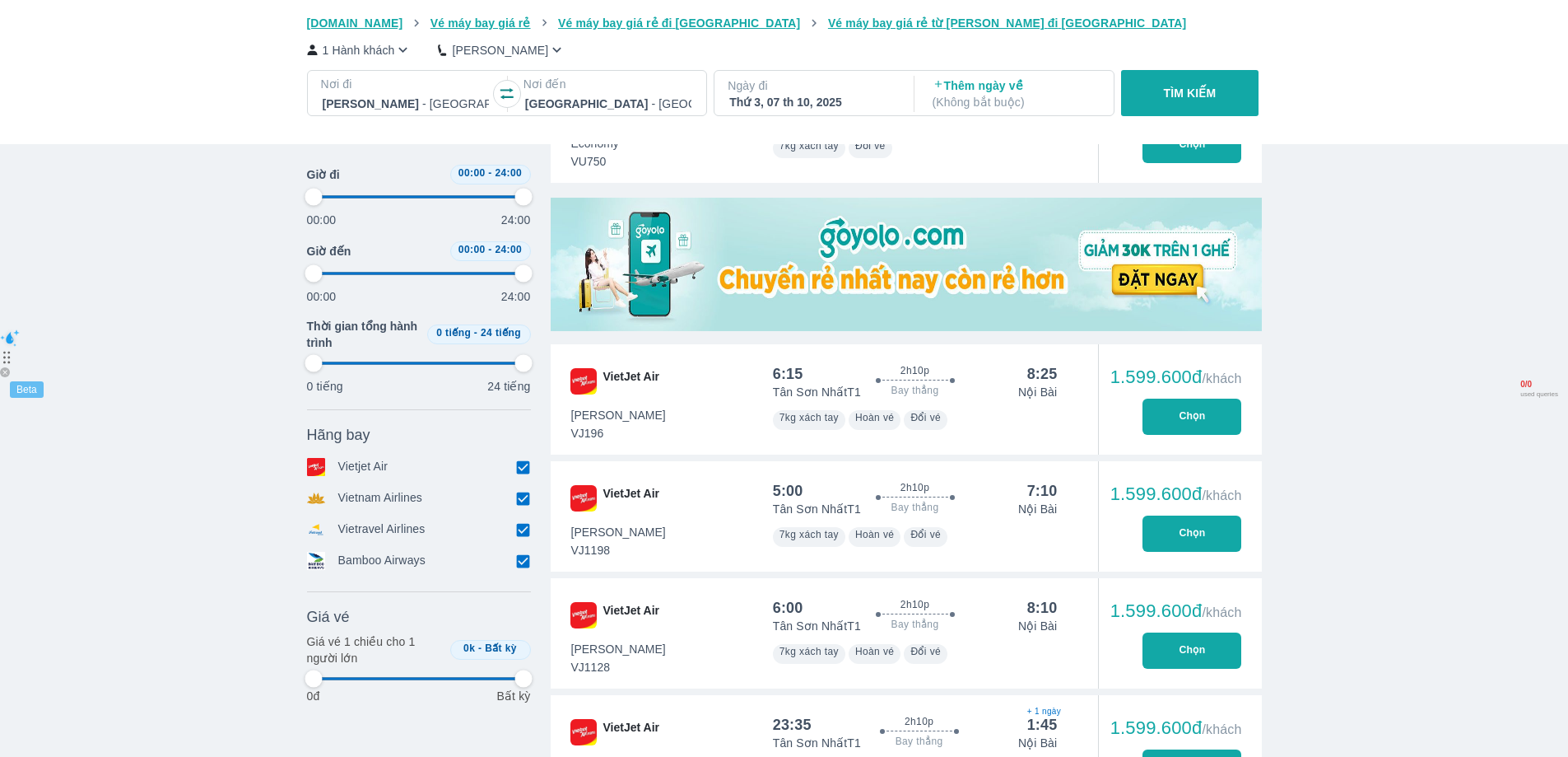
type input "97.9166666666667"
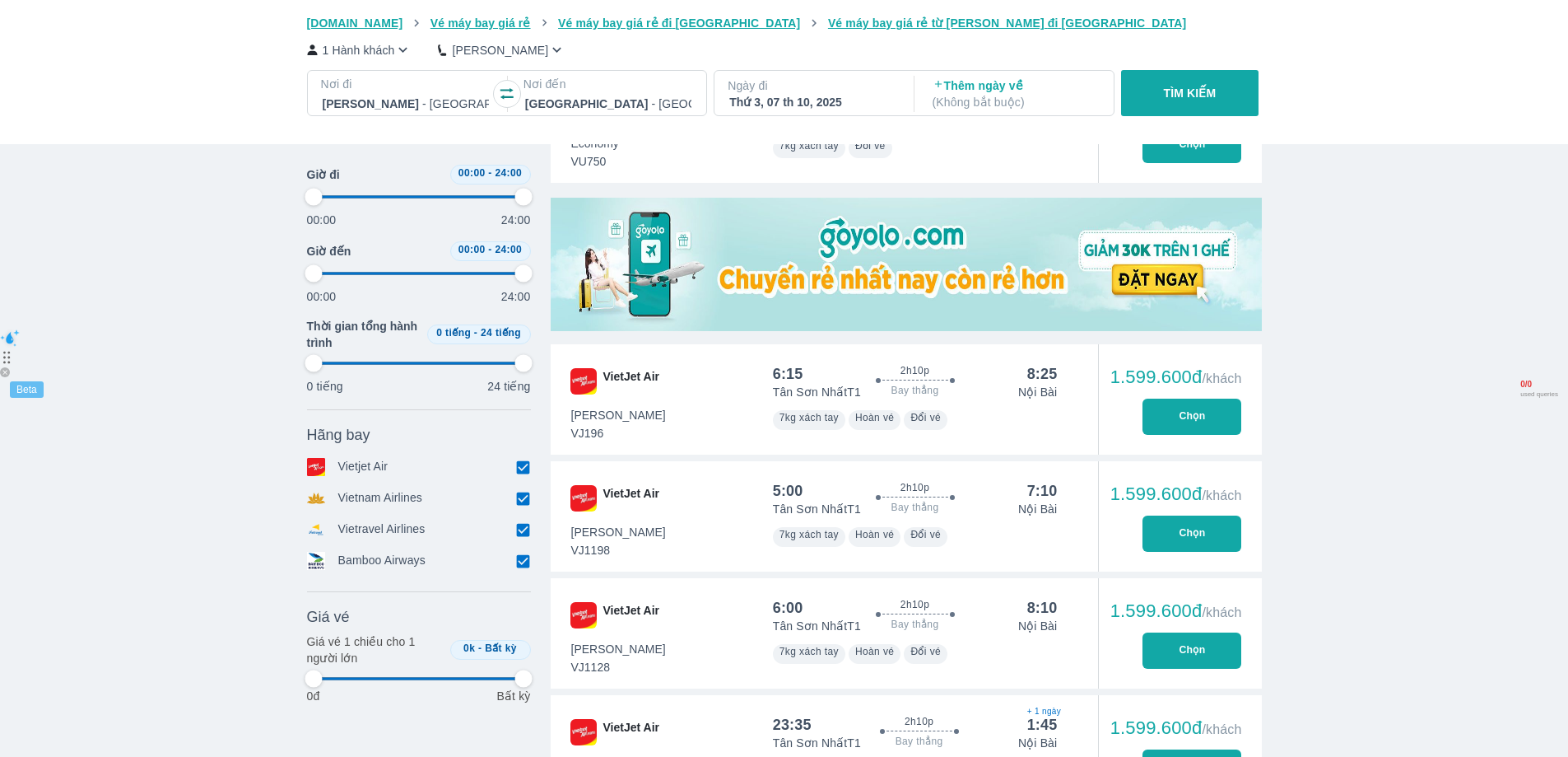
type input "97.9166666666667"
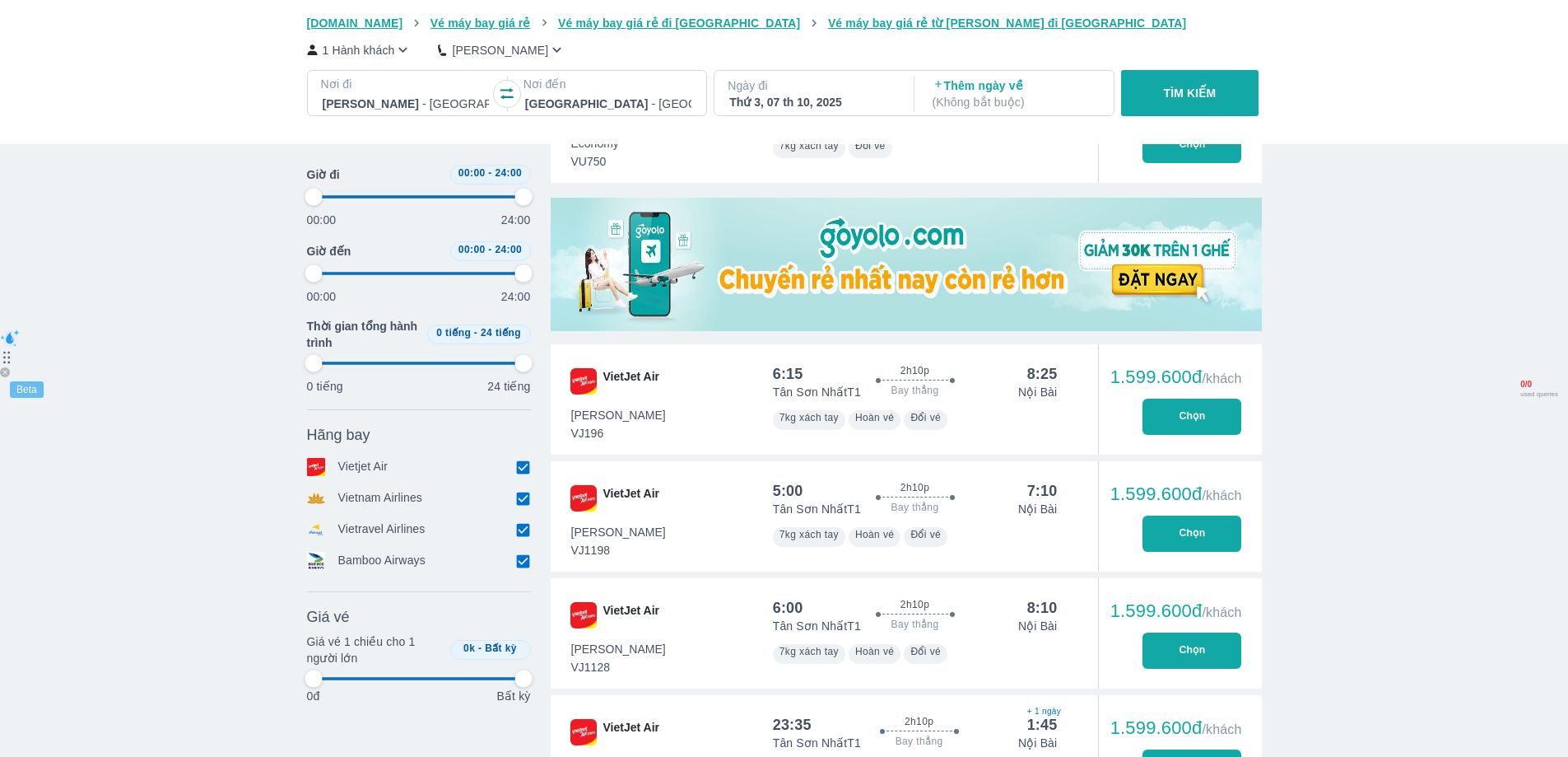
type input "97.9166666666667"
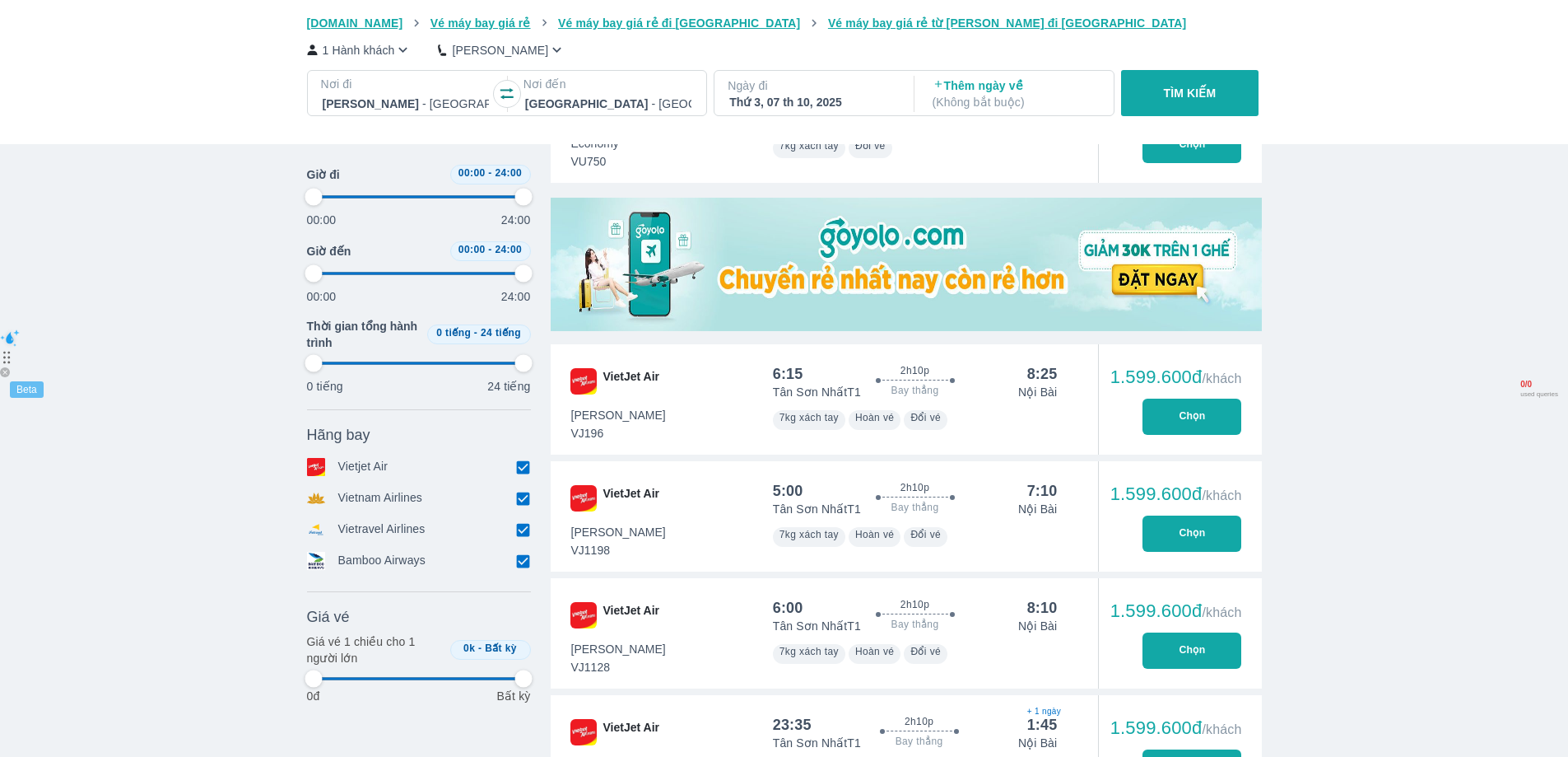
type input "97.9166666666667"
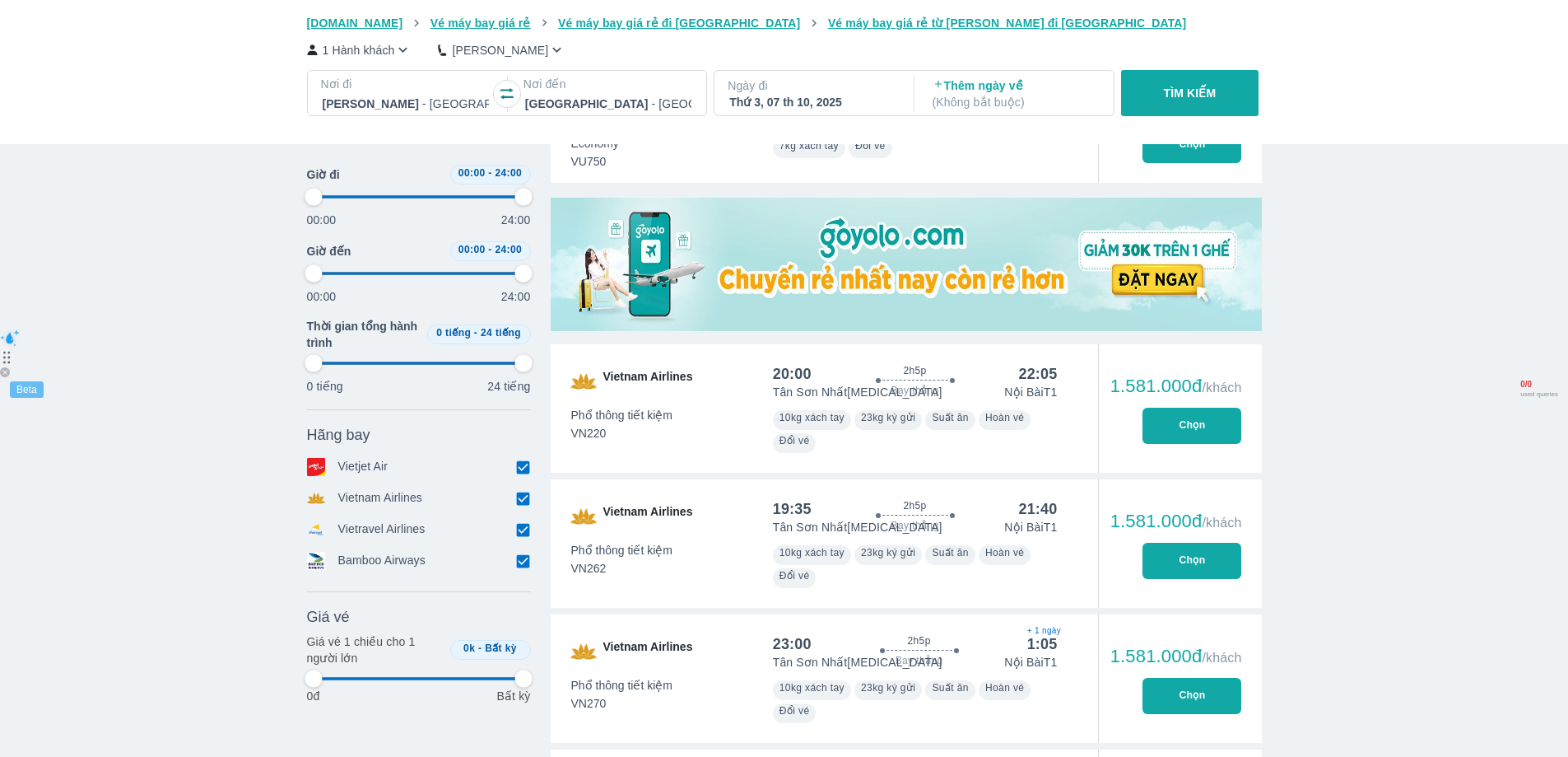
type input "97.9166666666667"
